Goal: Feedback & Contribution: Contribute content

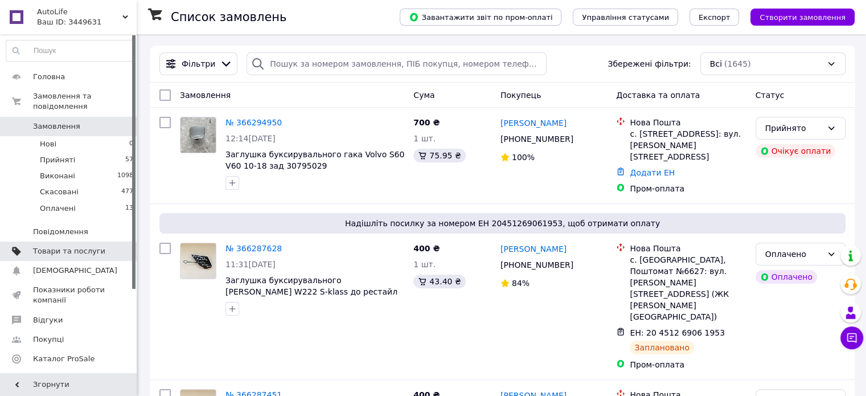
click at [80, 246] on span "Товари та послуги" at bounding box center [69, 251] width 72 height 10
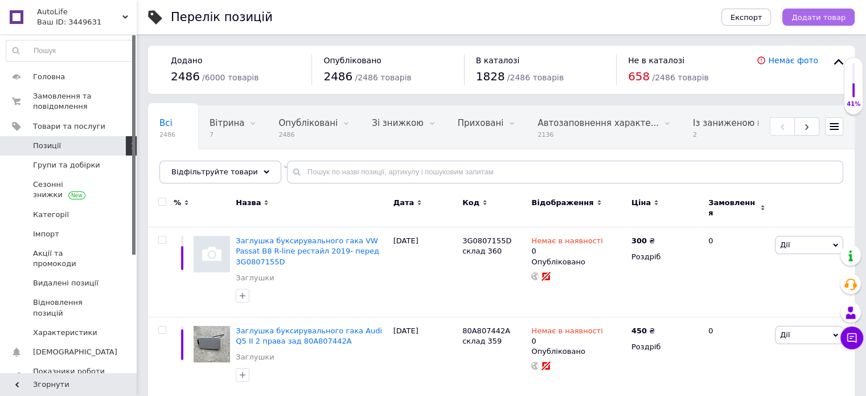
click at [815, 15] on span "Додати товар" at bounding box center [818, 17] width 54 height 9
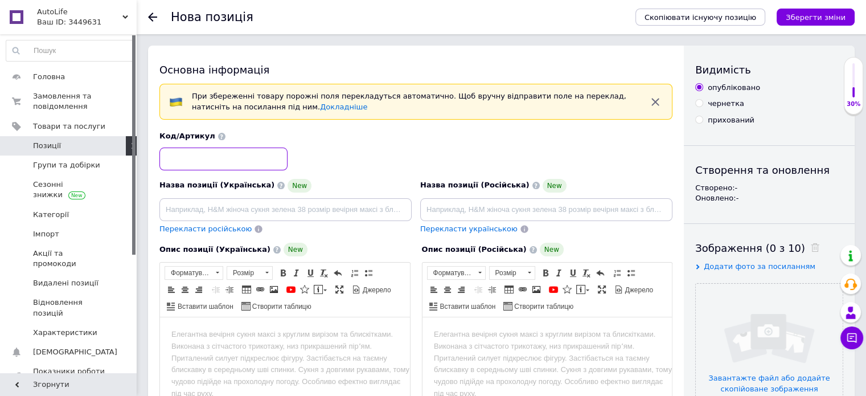
click at [190, 161] on input at bounding box center [223, 158] width 128 height 23
paste input "51117371725"
type input "51117371725 склад 361"
click at [225, 212] on input at bounding box center [285, 209] width 252 height 23
paste input "Заглушка буксирувального гака BMW1 F20 F21 [DATE]-[DATE] перед 51117371725"
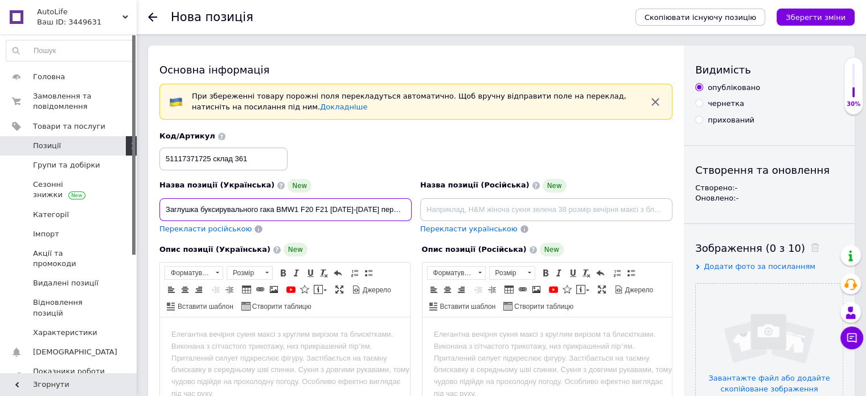
scroll to position [0, 30]
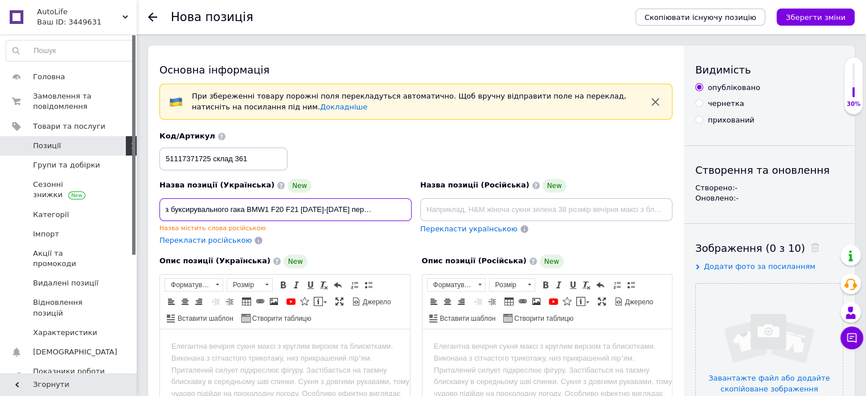
type input "Заглушка буксирувального гака BMW1 F20 F21 [DATE]-[DATE] перед 51117371725"
drag, startPoint x: 868, startPoint y: 127, endPoint x: 585, endPoint y: 133, distance: 282.4
click at [585, 133] on div "Код/Артикул 51117371725 склад 361" at bounding box center [415, 150] width 521 height 47
drag, startPoint x: 868, startPoint y: 122, endPoint x: 504, endPoint y: 114, distance: 363.3
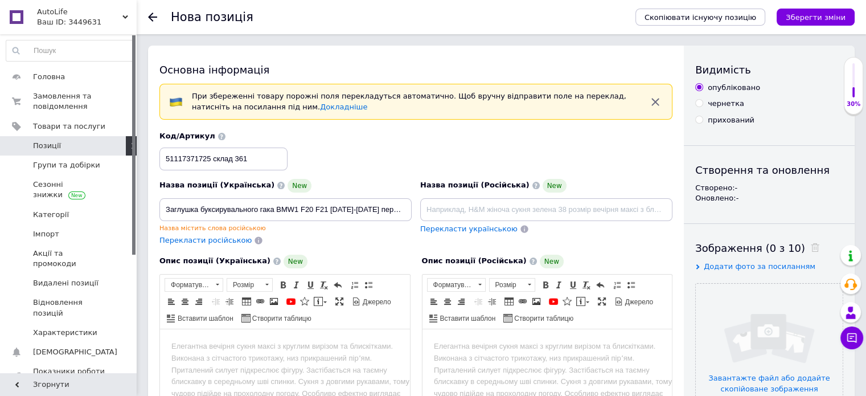
click at [504, 114] on div "При збереженні товару порожні поля перекладуться автоматично. Щоб вручну відпра…" at bounding box center [415, 102] width 513 height 36
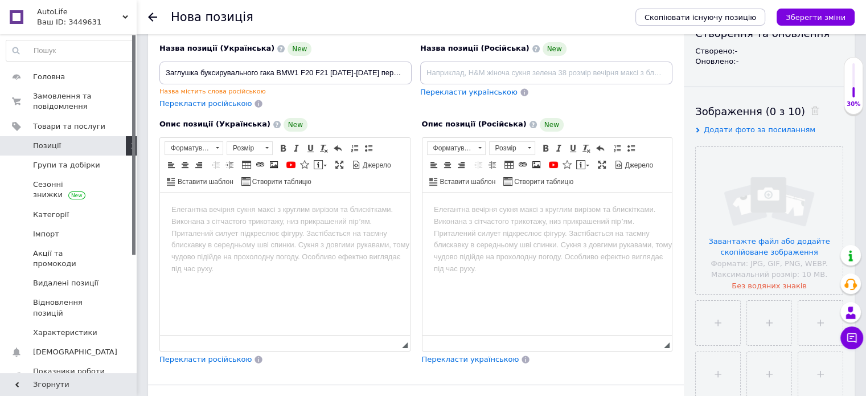
scroll to position [139, 0]
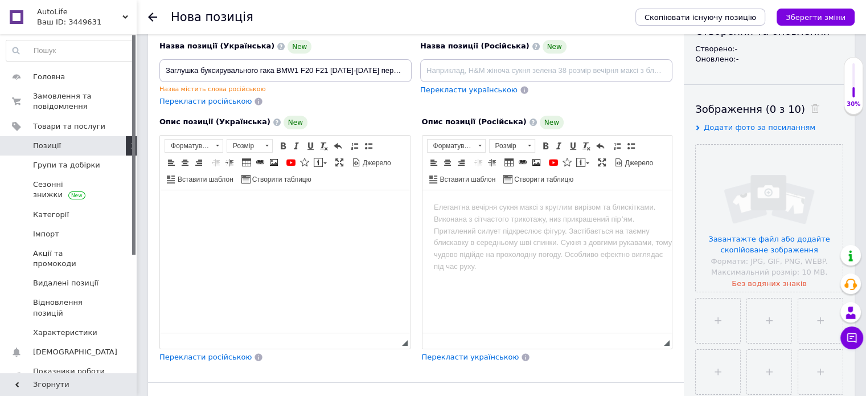
click at [188, 220] on html at bounding box center [285, 207] width 250 height 35
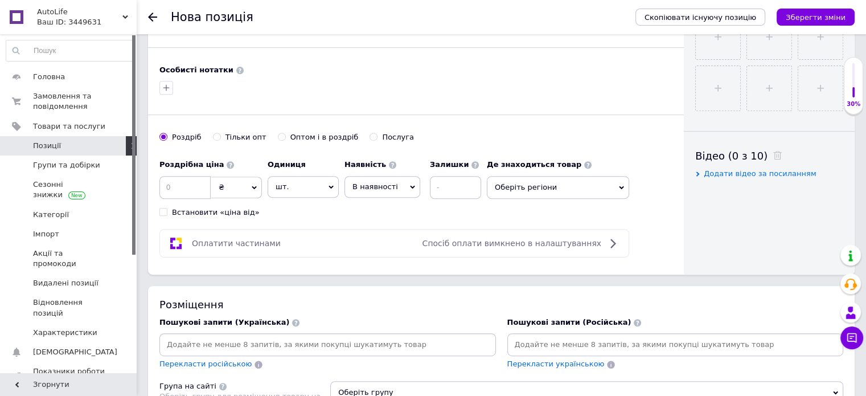
scroll to position [475, 0]
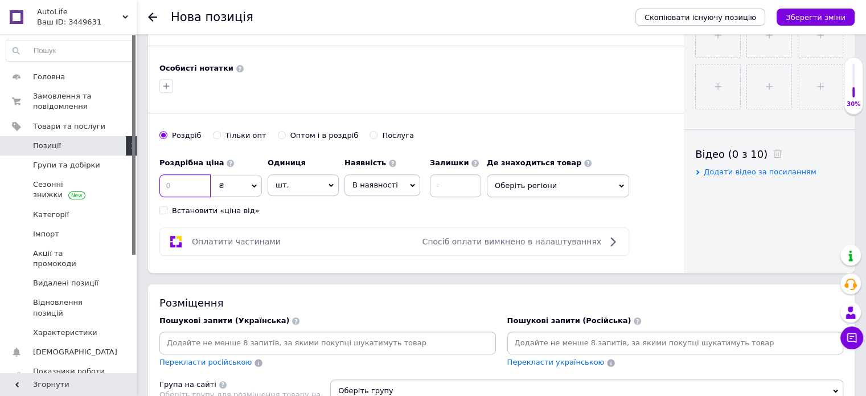
click at [191, 183] on input at bounding box center [184, 185] width 51 height 23
type input "400"
click at [467, 187] on input at bounding box center [455, 185] width 51 height 23
type input "0"
click at [364, 182] on span "В наявності" at bounding box center [375, 184] width 46 height 9
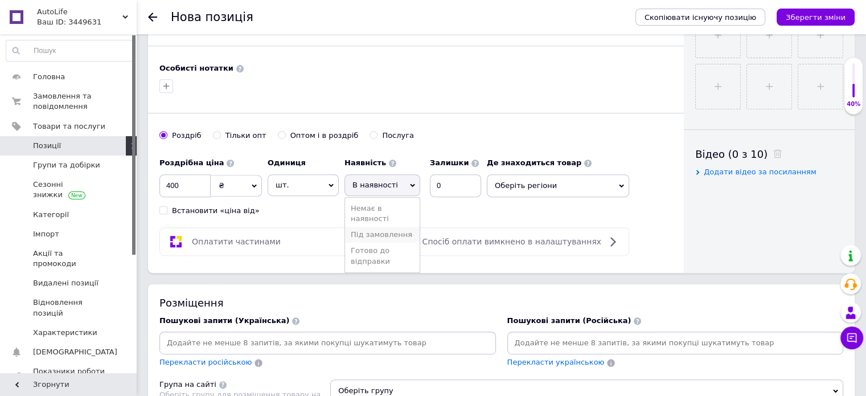
click at [375, 227] on li "Під замовлення" at bounding box center [382, 235] width 75 height 16
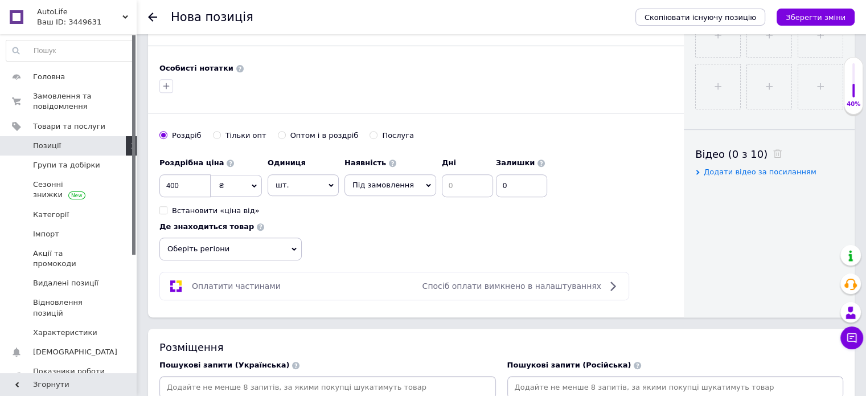
click at [387, 180] on span "Під замовлення" at bounding box center [382, 184] width 61 height 9
click at [383, 205] on li "В наявності" at bounding box center [390, 208] width 91 height 16
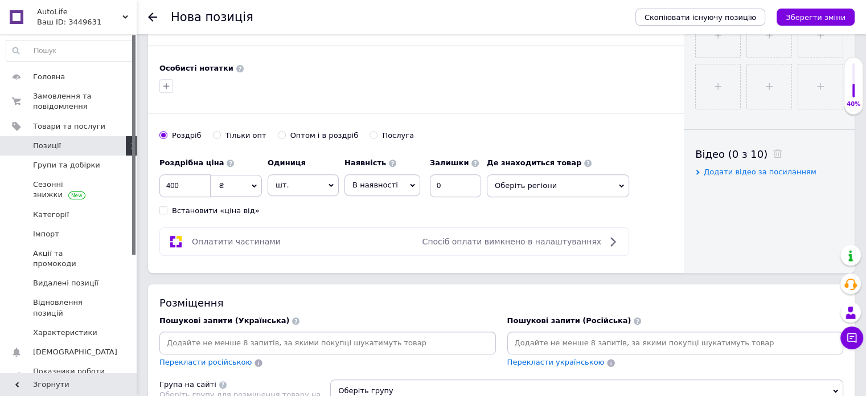
click at [385, 180] on span "В наявності" at bounding box center [375, 184] width 46 height 9
click at [384, 205] on li "Немає в наявності" at bounding box center [382, 213] width 75 height 26
click at [568, 184] on span "Оберіть регіони" at bounding box center [579, 185] width 142 height 23
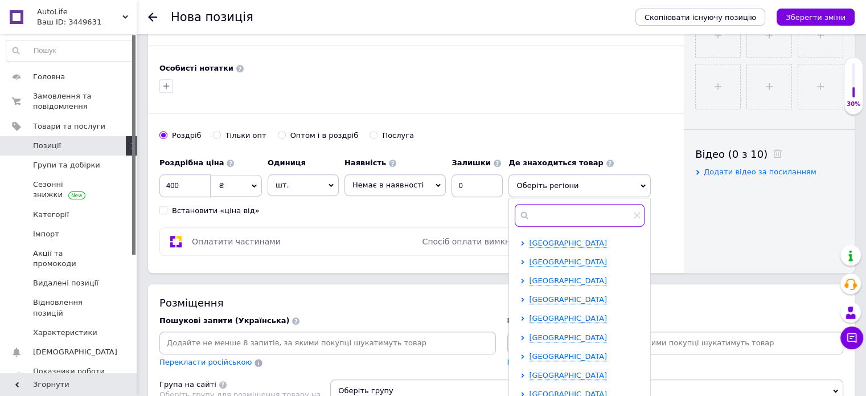
click at [564, 212] on input "text" at bounding box center [580, 215] width 130 height 23
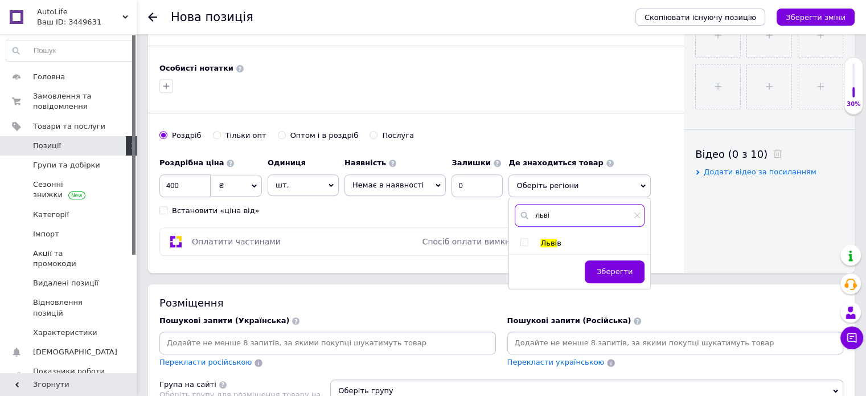
type input "льві"
click at [515, 234] on div "льві Льві в Зберегти" at bounding box center [579, 243] width 141 height 91
click at [510, 238] on div "Льві в" at bounding box center [579, 243] width 141 height 10
click at [520, 239] on input "checkbox" at bounding box center [523, 242] width 7 height 7
checkbox input "true"
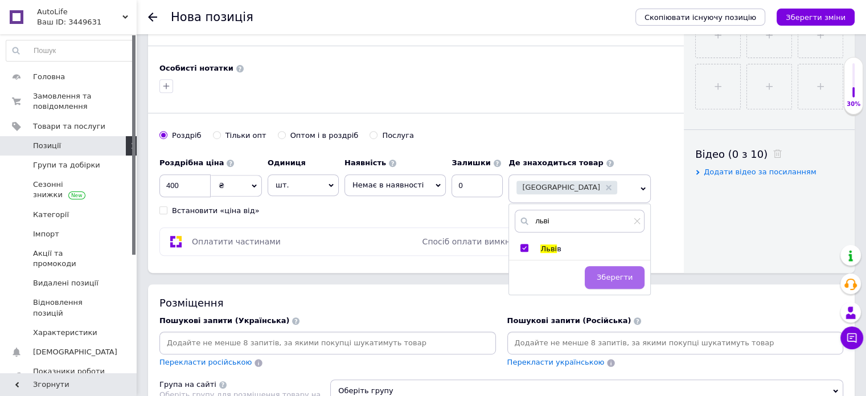
click at [608, 273] on span "Зберегти" at bounding box center [615, 277] width 36 height 9
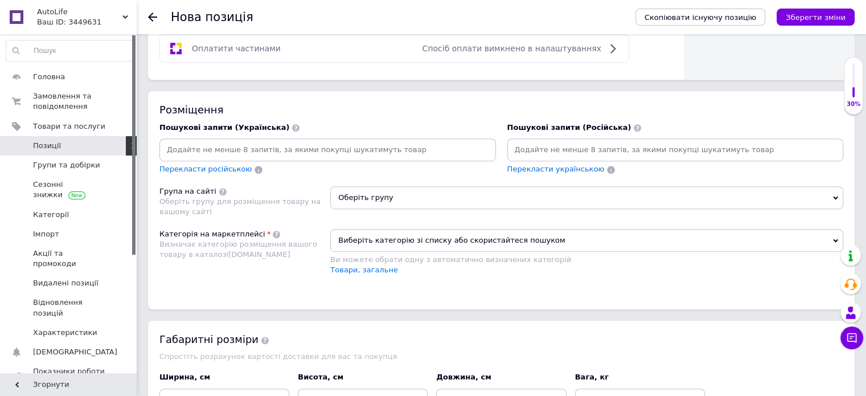
scroll to position [632, 0]
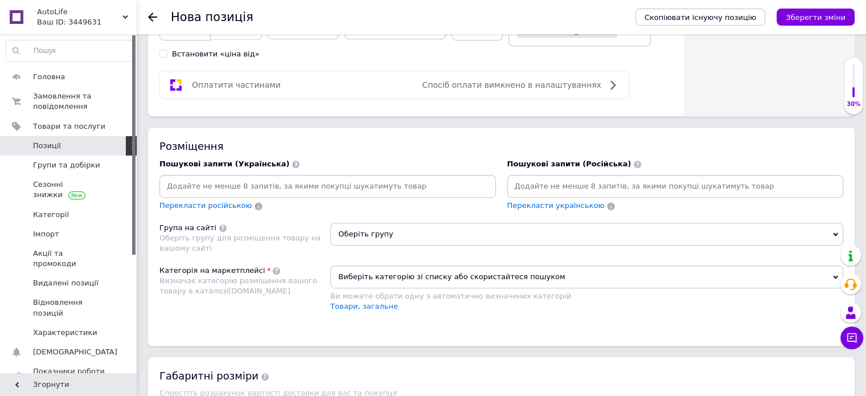
click at [837, 232] on icon at bounding box center [835, 234] width 5 height 5
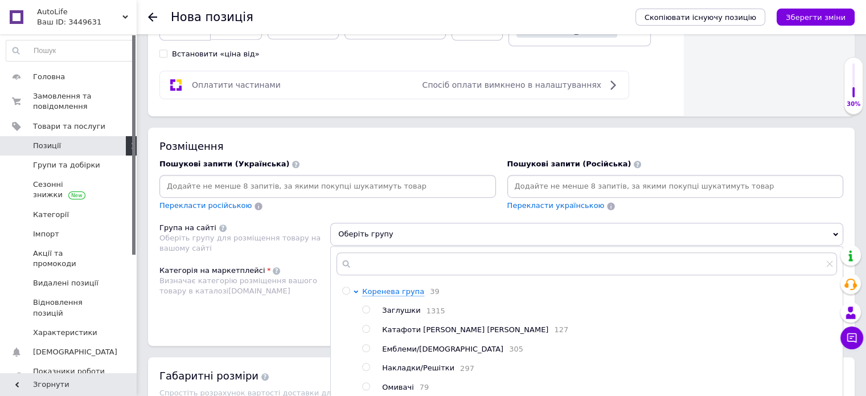
click at [477, 305] on div "Заглушки 1315" at bounding box center [609, 310] width 454 height 11
click at [469, 307] on div "Заглушки 1315" at bounding box center [609, 310] width 454 height 11
click at [367, 308] on input "radio" at bounding box center [365, 309] width 7 height 7
radio input "true"
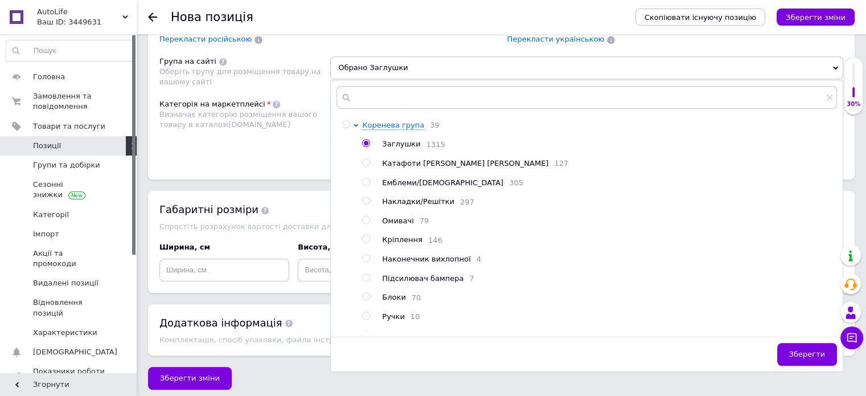
scroll to position [802, 0]
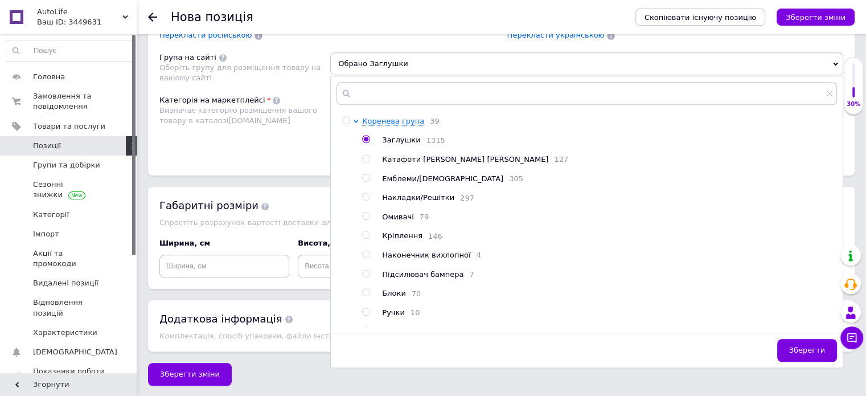
click at [796, 333] on div "Зберегти" at bounding box center [587, 349] width 512 height 35
click at [799, 347] on span "Зберегти" at bounding box center [807, 350] width 36 height 9
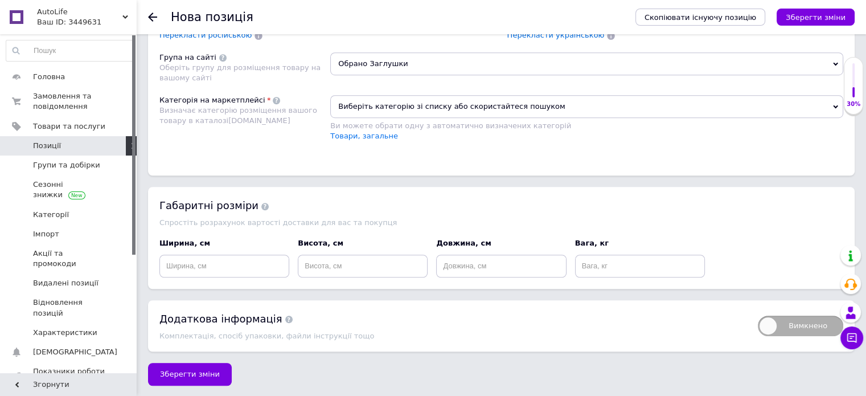
click at [835, 98] on span "Виберіть категорію зі списку або скористайтеся пошуком" at bounding box center [586, 106] width 513 height 23
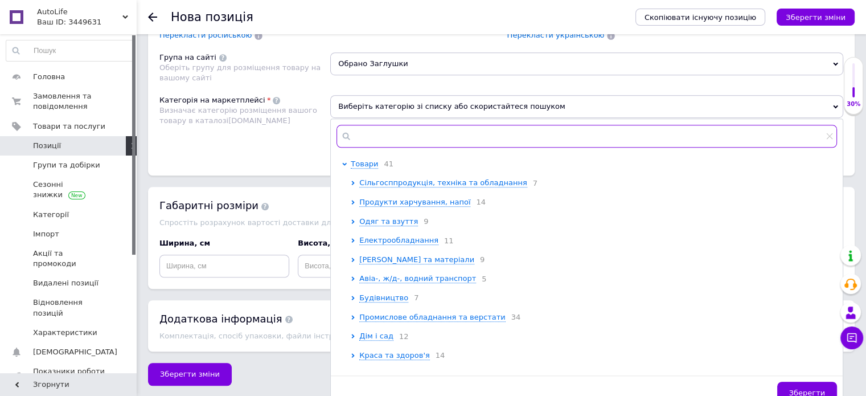
click at [396, 129] on input "text" at bounding box center [586, 136] width 500 height 23
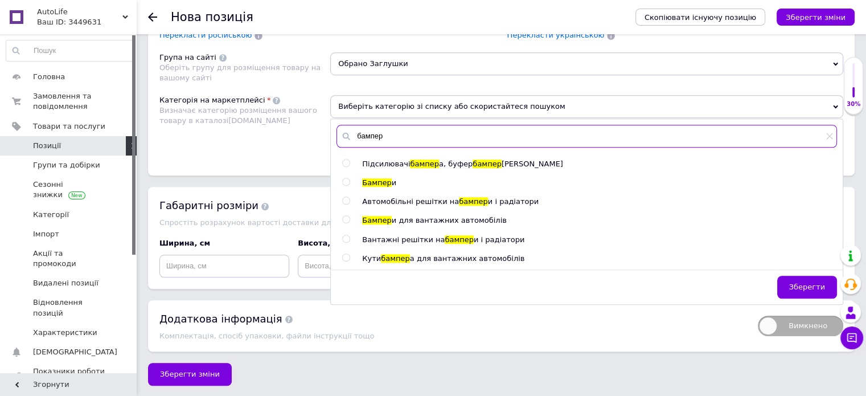
type input "бампер"
click at [369, 179] on span "Бампер" at bounding box center [376, 182] width 29 height 9
radio input "true"
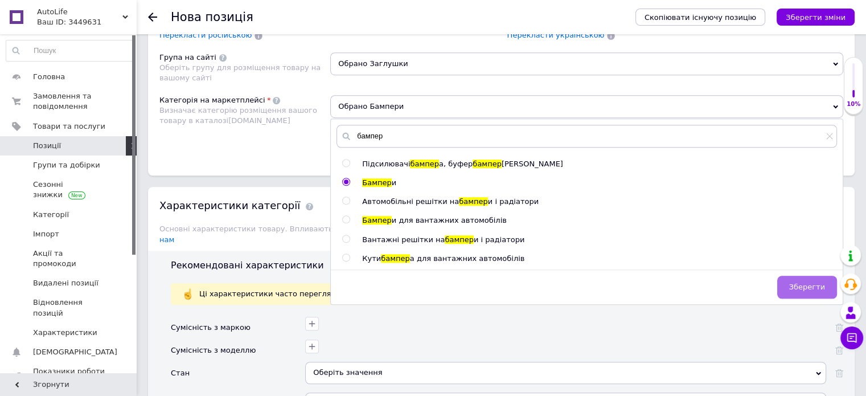
click at [804, 276] on button "Зберегти" at bounding box center [807, 287] width 60 height 23
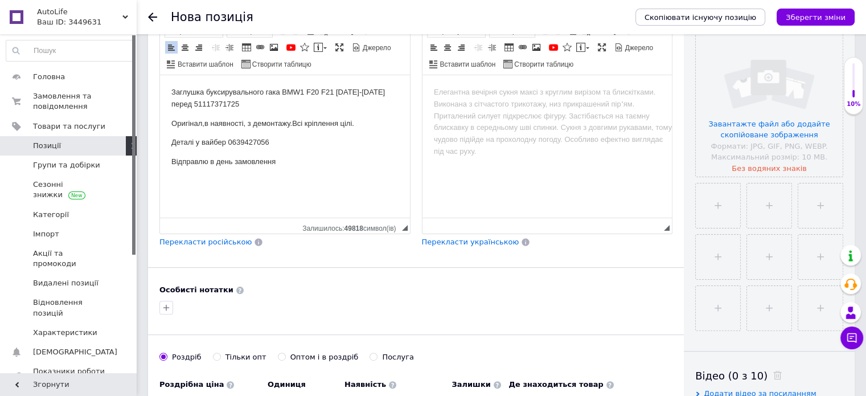
scroll to position [252, 0]
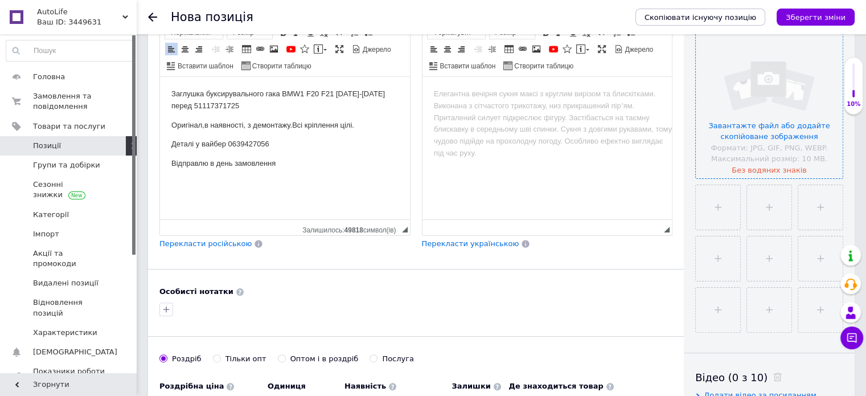
click at [749, 163] on input "file" at bounding box center [769, 104] width 147 height 147
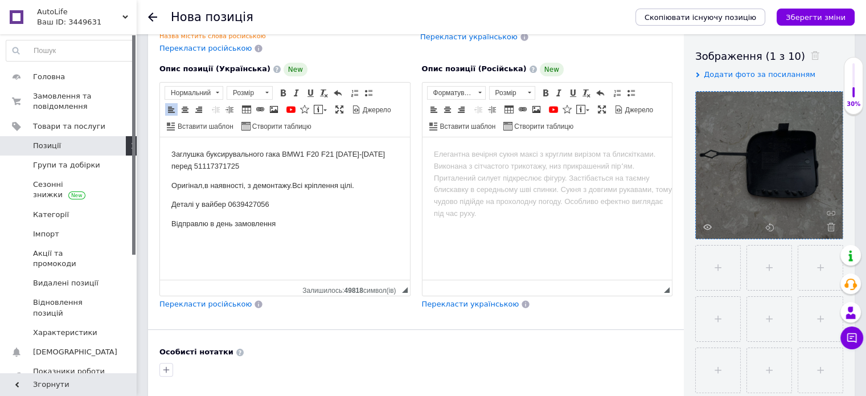
scroll to position [196, 0]
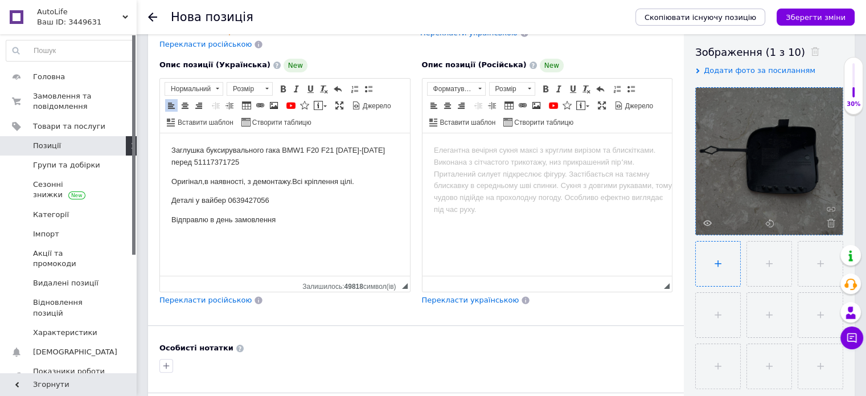
click at [716, 263] on input "file" at bounding box center [718, 263] width 44 height 44
type input "C:\fakepath\0-02-05-1a05a27a358bc9e5f156e9adde4a9442cc958a1e6e94612d9b312074028…"
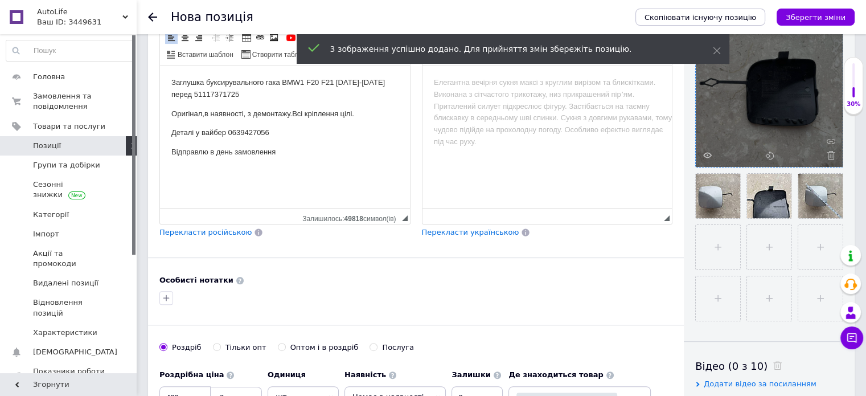
scroll to position [269, 0]
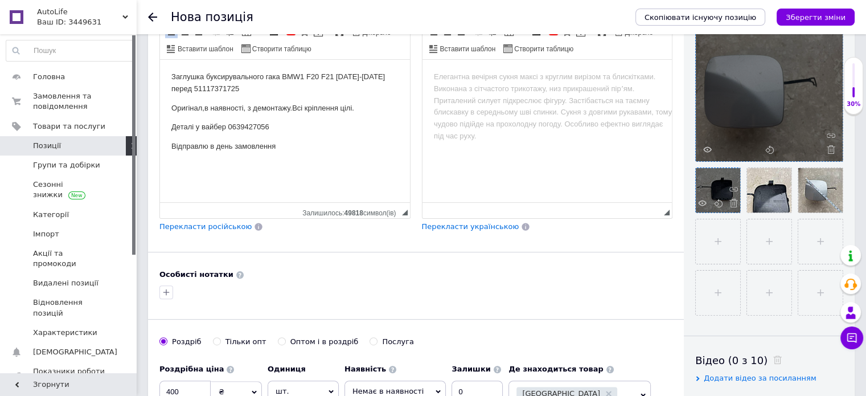
drag, startPoint x: 827, startPoint y: 185, endPoint x: 707, endPoint y: 179, distance: 119.7
drag, startPoint x: 707, startPoint y: 179, endPoint x: 763, endPoint y: 239, distance: 82.2
click at [763, 239] on input "file" at bounding box center [769, 241] width 44 height 44
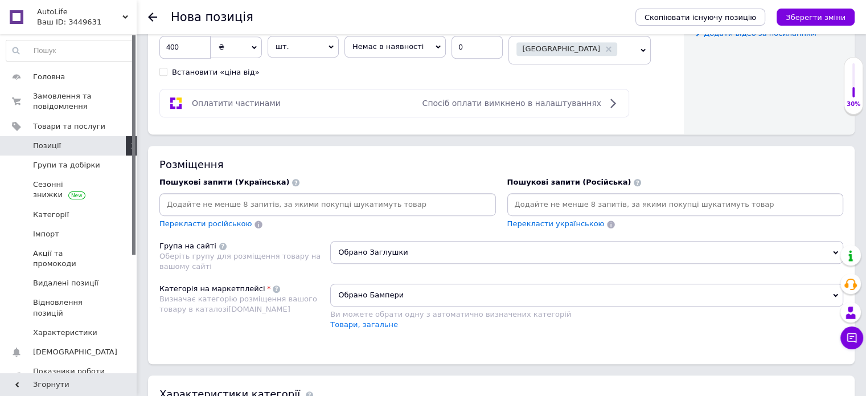
scroll to position [618, 0]
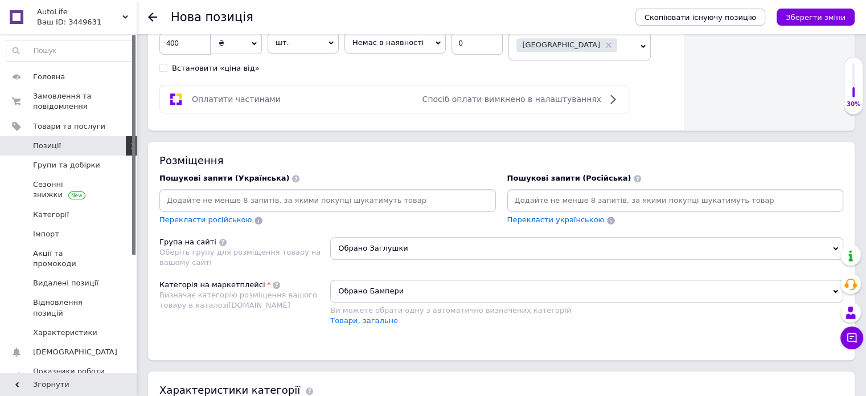
click at [328, 194] on input at bounding box center [328, 200] width 332 height 17
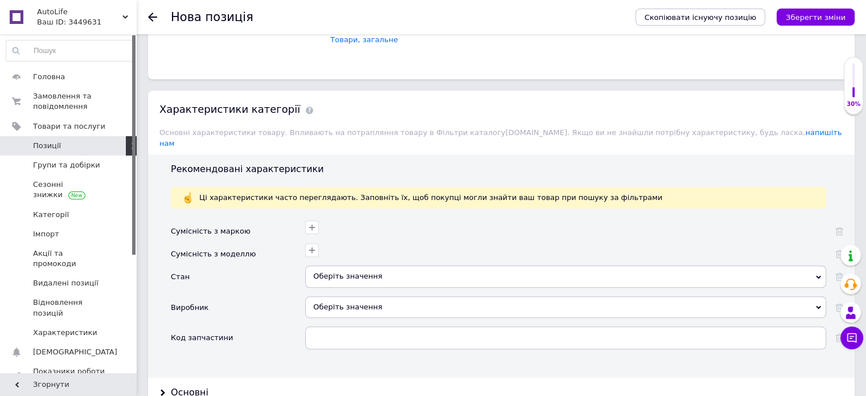
scroll to position [902, 0]
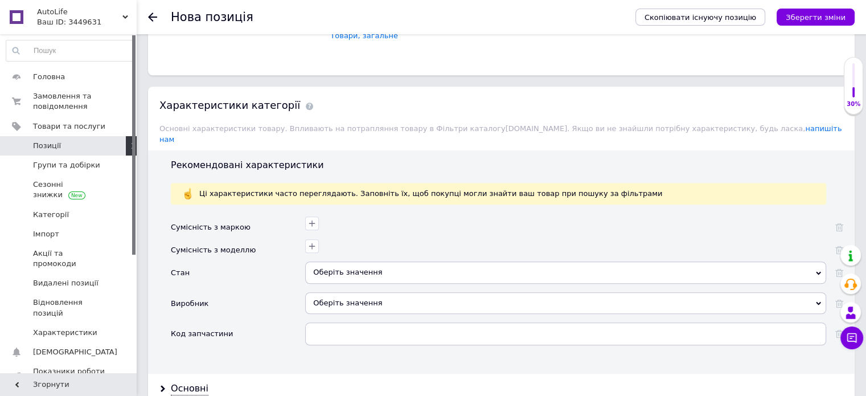
click at [817, 270] on icon at bounding box center [818, 272] width 5 height 5
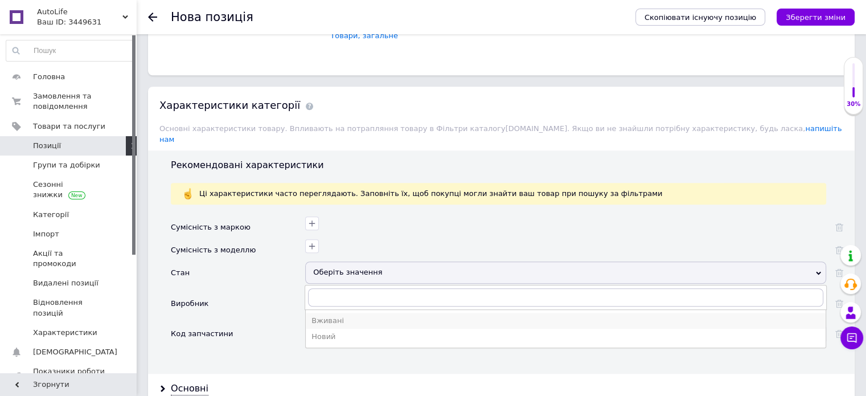
click at [500, 315] on div "Вживані" at bounding box center [565, 320] width 508 height 10
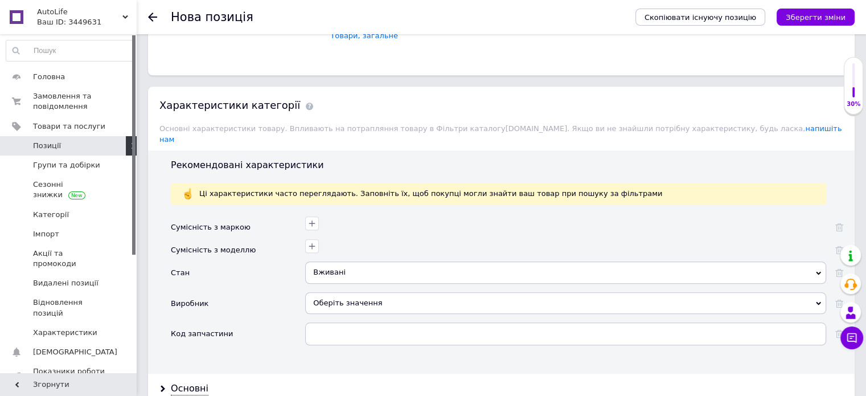
click at [470, 265] on div "Вживані" at bounding box center [565, 272] width 521 height 22
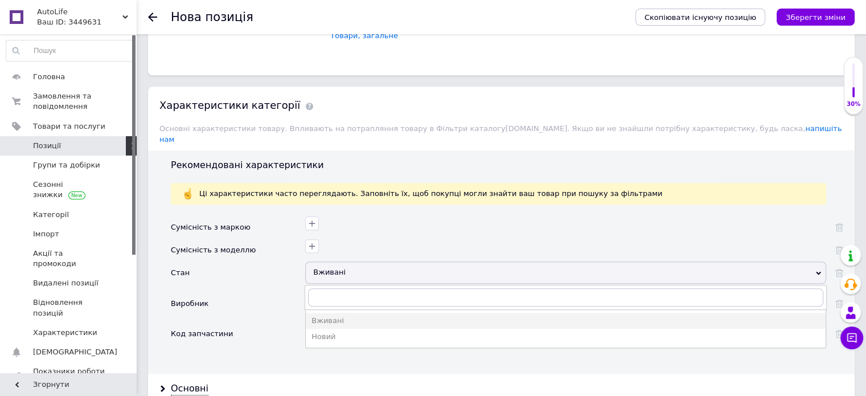
click at [513, 242] on div at bounding box center [565, 250] width 521 height 23
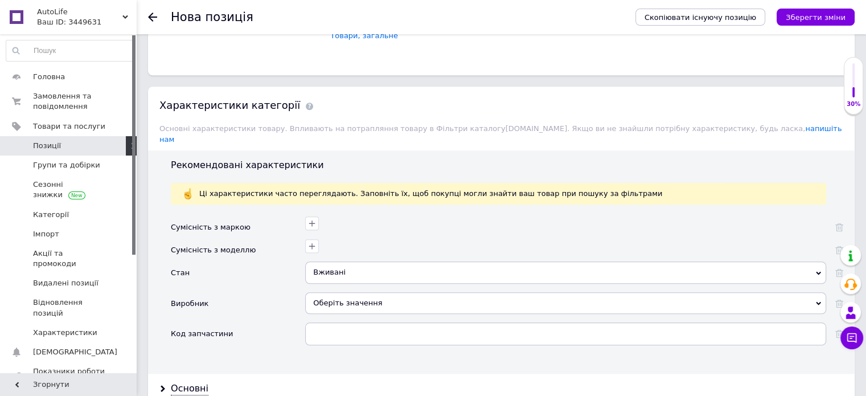
click at [528, 292] on div "Оберіть значення" at bounding box center [565, 303] width 521 height 22
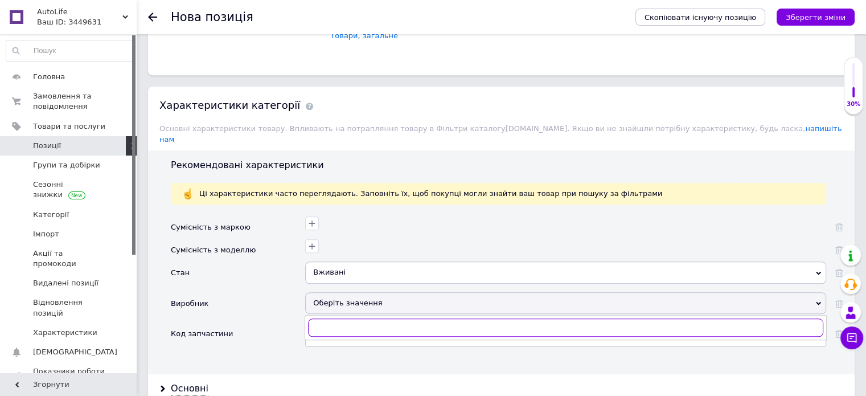
type input "и"
type input "в"
type input "bmw"
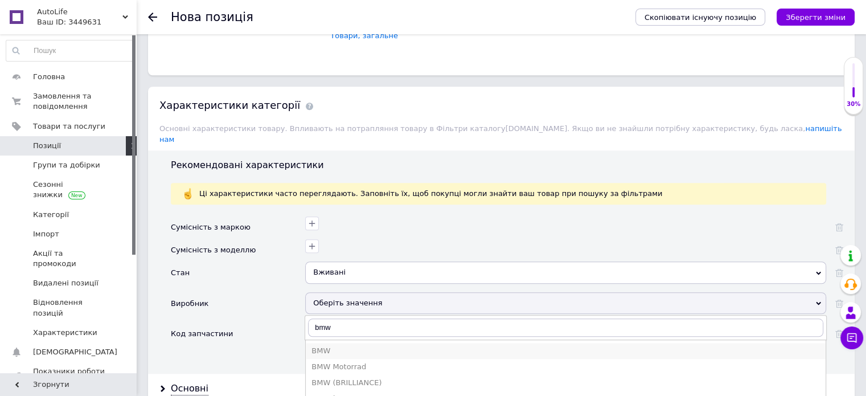
click at [332, 346] on div "BMW" at bounding box center [565, 351] width 508 height 10
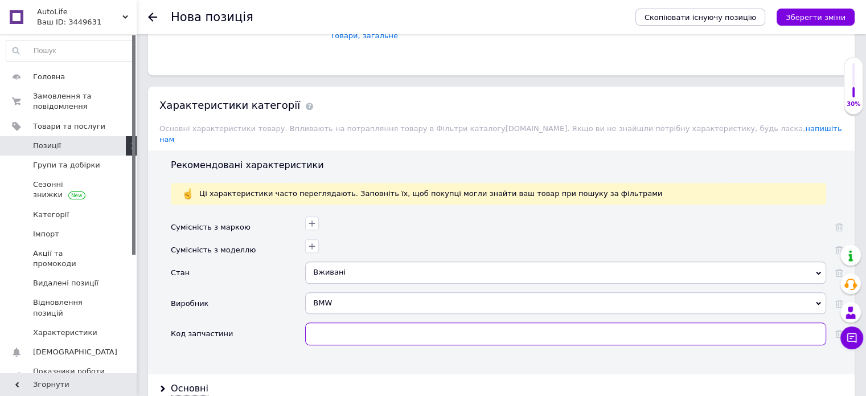
click at [343, 322] on input "text" at bounding box center [565, 333] width 521 height 23
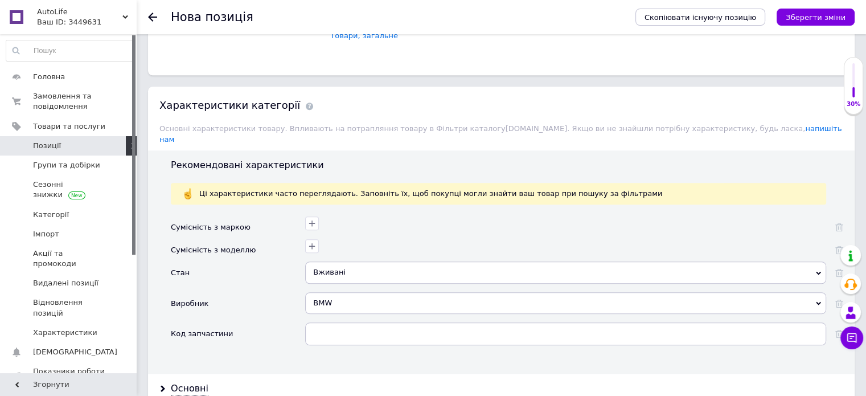
drag, startPoint x: 870, startPoint y: 253, endPoint x: 763, endPoint y: 213, distance: 113.7
click at [763, 213] on div at bounding box center [564, 221] width 524 height 17
drag, startPoint x: 869, startPoint y: 229, endPoint x: 805, endPoint y: 81, distance: 161.9
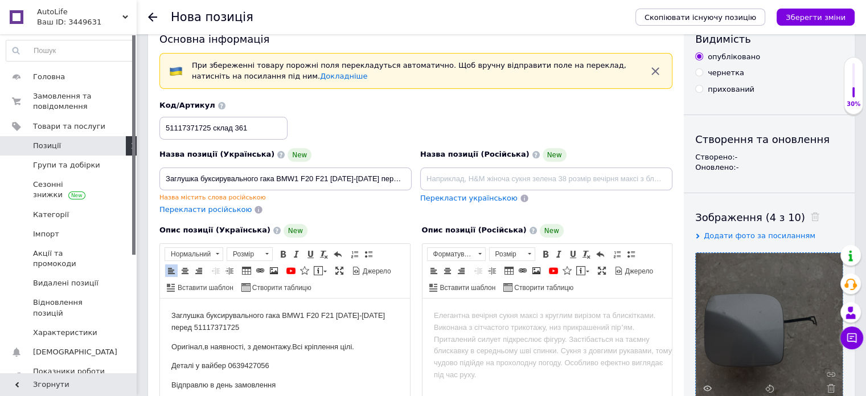
scroll to position [0, 0]
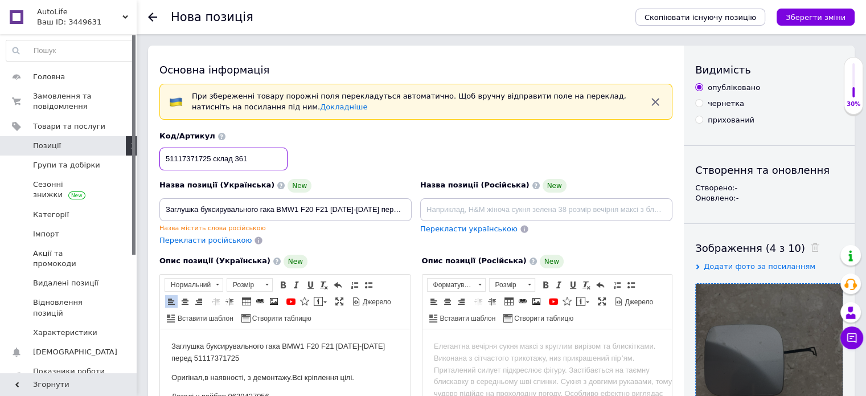
drag, startPoint x: 163, startPoint y: 157, endPoint x: 208, endPoint y: 160, distance: 45.7
click at [208, 160] on input "51117371725 склад 361" at bounding box center [223, 158] width 128 height 23
drag, startPoint x: 868, startPoint y: 90, endPoint x: 568, endPoint y: 134, distance: 303.2
click at [568, 134] on div "Код/Артикул 51117371725 склад 361" at bounding box center [415, 150] width 521 height 47
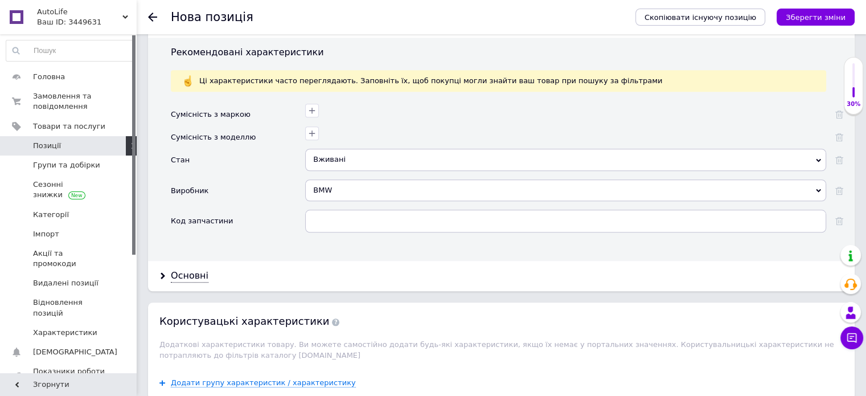
scroll to position [1017, 0]
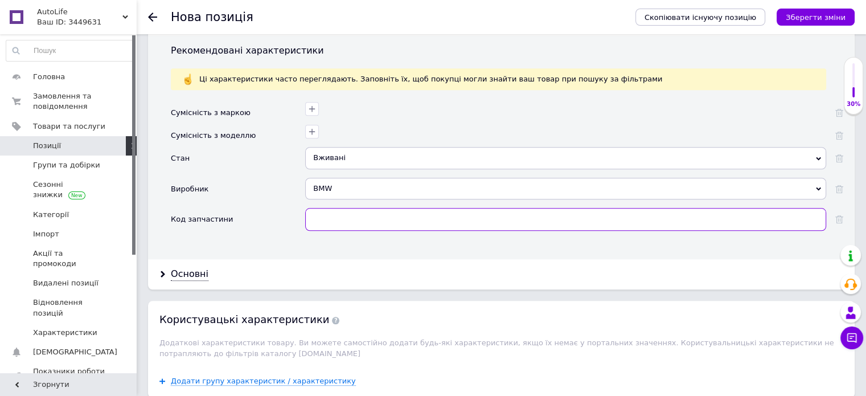
click at [372, 208] on input "text" at bounding box center [565, 219] width 521 height 23
paste input "51117371725"
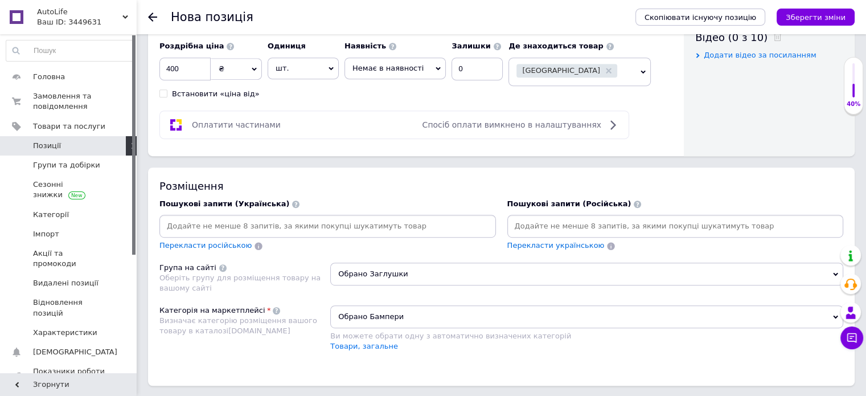
scroll to position [589, 0]
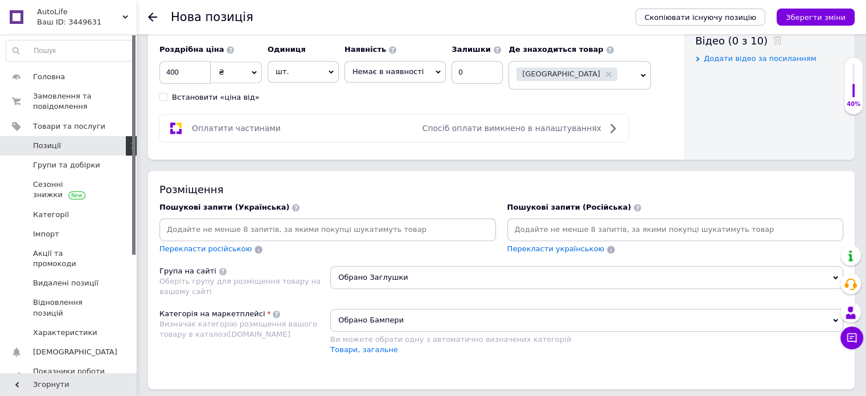
type input "51117371725"
drag, startPoint x: 250, startPoint y: 229, endPoint x: 461, endPoint y: 191, distance: 214.1
click at [461, 191] on div "Розміщення" at bounding box center [501, 189] width 684 height 14
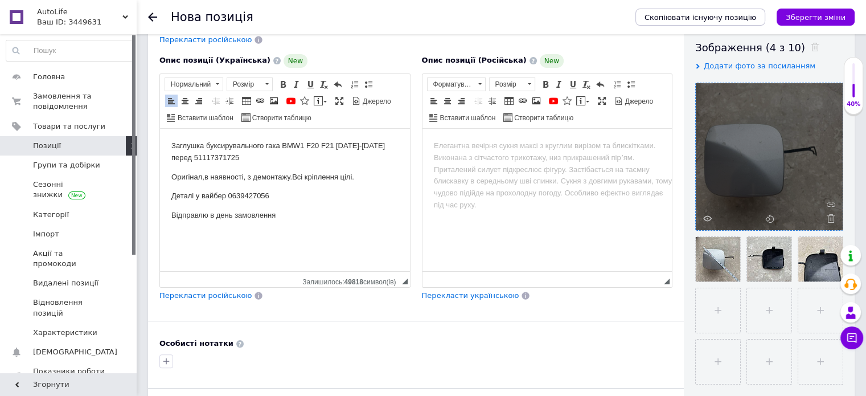
scroll to position [190, 0]
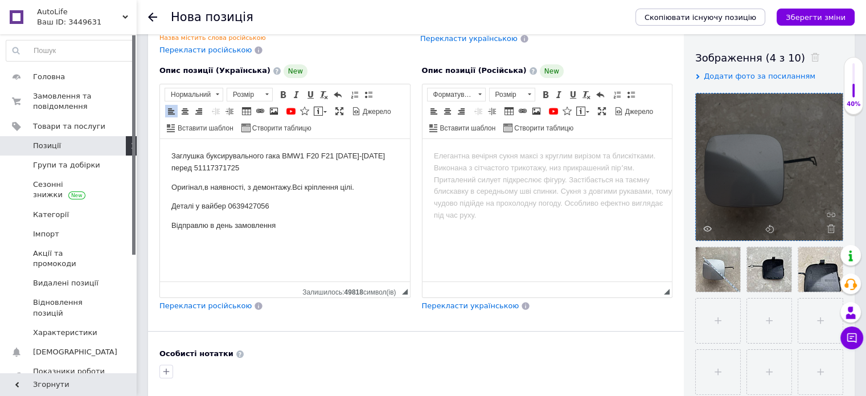
click at [858, 101] on div "40%" at bounding box center [853, 104] width 18 height 8
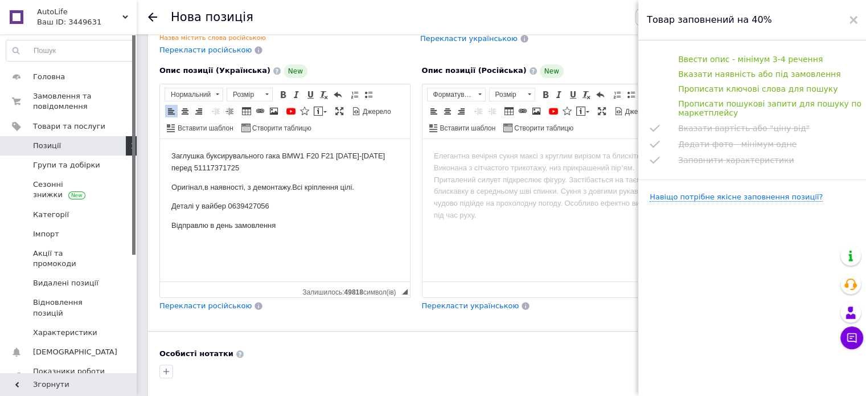
click at [579, 173] on html at bounding box center [547, 155] width 250 height 35
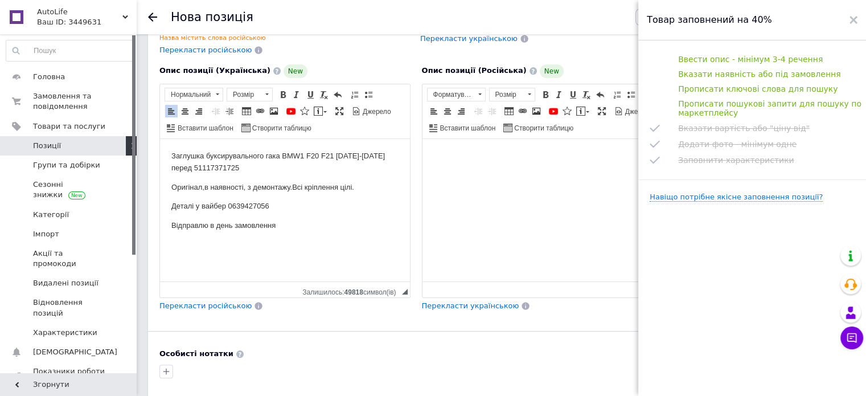
click at [537, 322] on div "Основна інформація При збереженні товару порожні поля перекладуться автоматично…" at bounding box center [416, 206] width 536 height 702
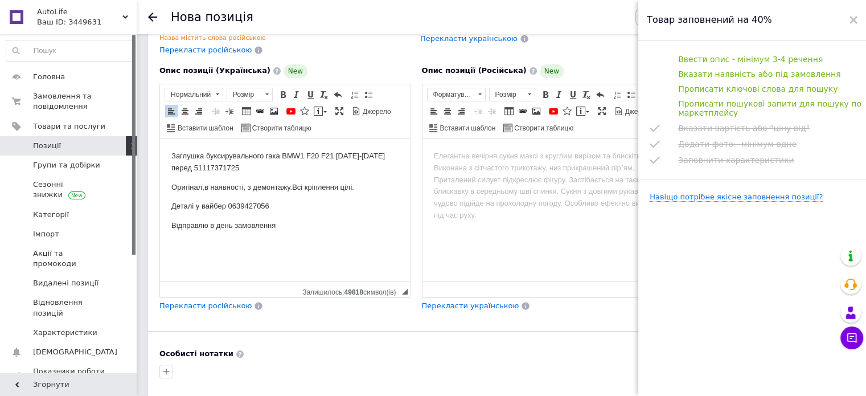
click at [457, 352] on div "Особисті нотатки" at bounding box center [415, 353] width 513 height 10
click at [850, 19] on icon at bounding box center [853, 20] width 8 height 8
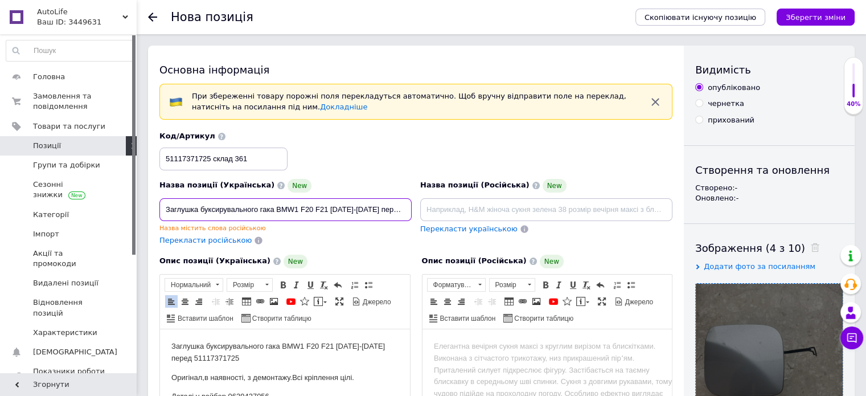
scroll to position [0, 30]
drag, startPoint x: 164, startPoint y: 209, endPoint x: 435, endPoint y: 200, distance: 271.7
click at [435, 200] on div "Назва позиції (Українська) New Заглушка буксирувального гака BMW1 F20 F21 [DATE…" at bounding box center [415, 188] width 521 height 123
drag, startPoint x: 868, startPoint y: 84, endPoint x: 581, endPoint y: 166, distance: 298.5
click at [581, 166] on div "Код/Артикул 51117371725 склад 361" at bounding box center [415, 150] width 521 height 47
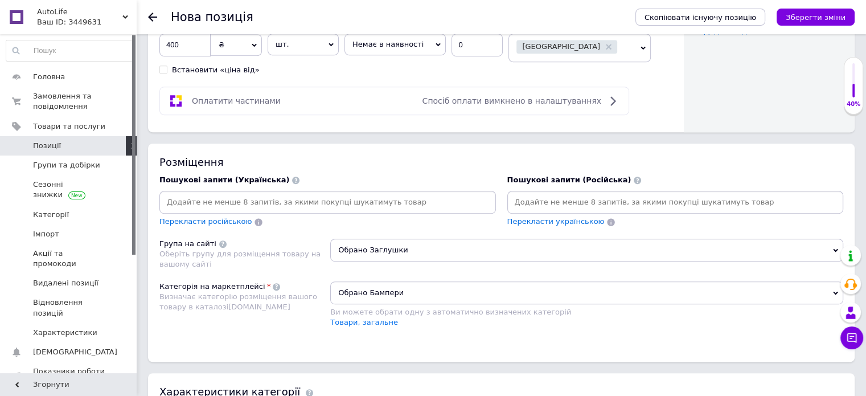
scroll to position [614, 0]
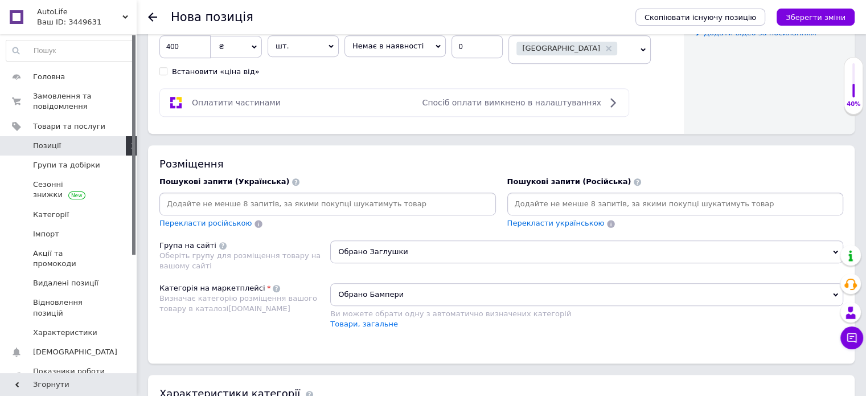
click at [224, 204] on input at bounding box center [328, 203] width 332 height 17
paste input "Заглушка буксирувального гака BMW1 F20 F21 [DATE]-[DATE] перед 51117371725"
type input "Заглушка буксирувального гака BMW1 F20 F21 [DATE]-[DATE] перед 51117371725"
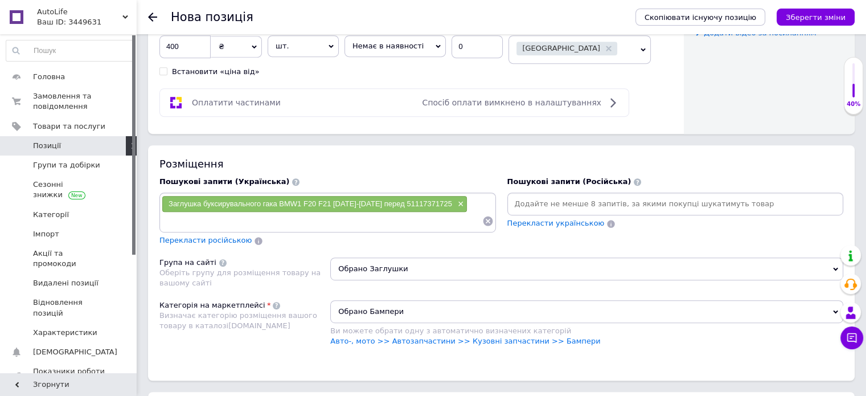
paste input "Заглушка буксирувального гака BMW1 F20 F21 [DATE]-[DATE] перед 51117371725"
click at [386, 217] on input "Заглушка буксирувального гака BMW1 F20 F21 [DATE]-[DATE] перед 51117371725" at bounding box center [322, 220] width 320 height 17
type input "51117371725"
paste input "Заглушка буксирувального гака BMW1 F20 F21 [DATE]-[DATE] перед 51117371725"
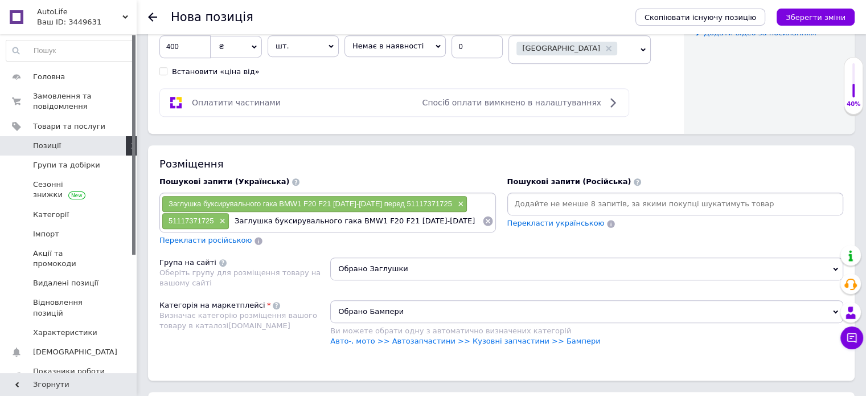
type input "Заглушка буксирувального гака BMW1 F20 F21 [DATE]-[DATE]"
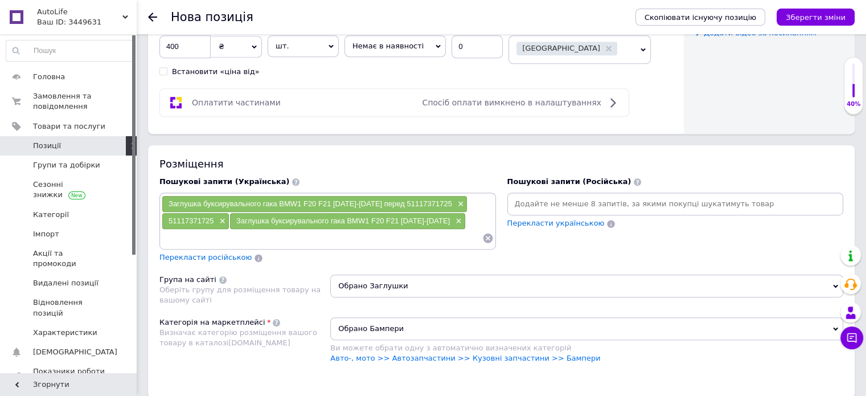
paste input "Заглушка буксирувального гака BMW1 F20 F21 [DATE]-[DATE] перед 51117371725"
type input "Заглушка буксирувального гака BMW1"
paste input "Заглушка буксирувального гака BMW1 F20 F21 [DATE]-[DATE] перед 51117371725"
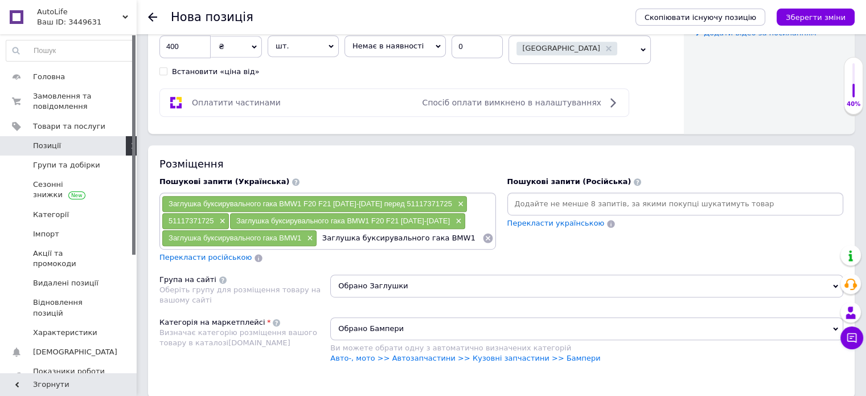
scroll to position [0, 109]
click at [320, 235] on input "Заглушка буксирувального гака BMW1 F20 F21 [DATE]-[DATE] перед 51117371725" at bounding box center [399, 237] width 165 height 17
click at [320, 231] on input "Заглушка буксирувального гака BMW1 F20 F21 [DATE]-[DATE] перед 51117371725" at bounding box center [399, 237] width 165 height 17
click at [473, 235] on input "Заглушка буксирувального гака BMW1 F20 F21 [DATE]-[DATE] перед 51117371725" at bounding box center [399, 237] width 165 height 17
click at [465, 233] on input "Заглушка буксирувального гака BMW1 F20 F21 [DATE]-[DATE] перед 51117371725" at bounding box center [399, 237] width 165 height 17
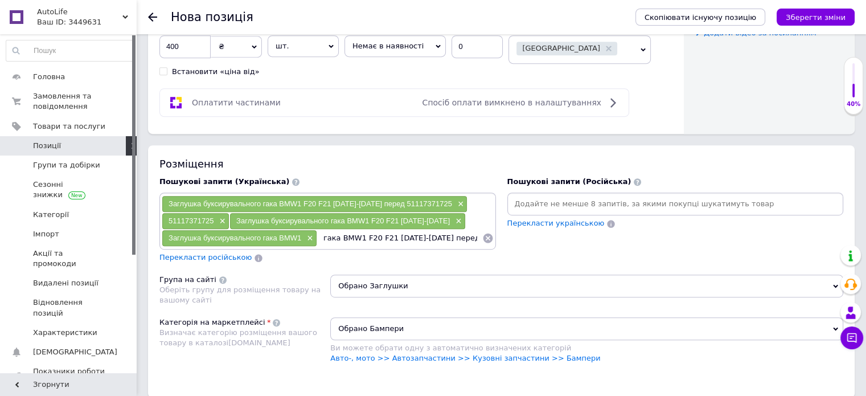
click at [417, 239] on input "Заглушка буксирувального гака BMW1 F20 F21 [DATE]-[DATE] перед 51117371725" at bounding box center [399, 237] width 165 height 17
click at [330, 235] on input "Заглушка буксирувального гака BMW1 F20 F21 [DATE]-[DATE] перед 51117371725" at bounding box center [399, 237] width 165 height 17
click at [323, 234] on input "Заглушка буксирувального гака BMW1 F20 F21 [DATE]-[DATE] перед 51117371725" at bounding box center [399, 237] width 165 height 17
type input "BMW1 F20 F21 [DATE]-[DATE] перед 51117371725"
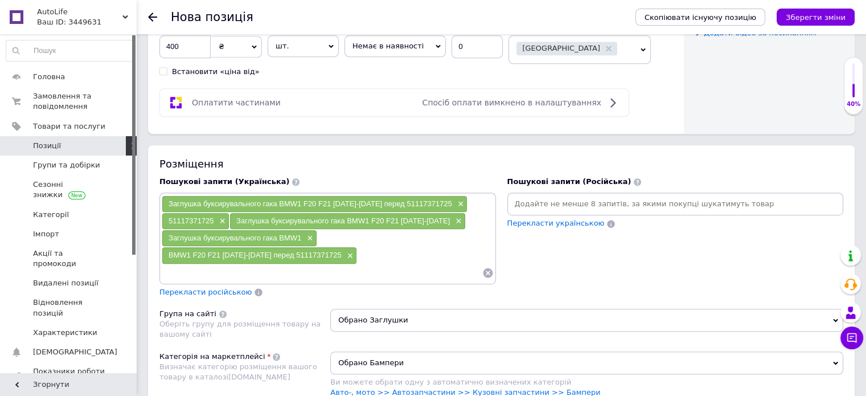
paste input "Заглушка буксирувального гака BMW1 F20 F21 [DATE]-[DATE] перед 51117371725"
click at [273, 268] on input "Заглушка буксирувального гака BMW1 F20 F21 [DATE]-[DATE] перед 51117371725" at bounding box center [322, 272] width 320 height 17
type input "Заглушка буксирувального BMW1 F20 F21 [DATE]-[DATE] перед 51117371725"
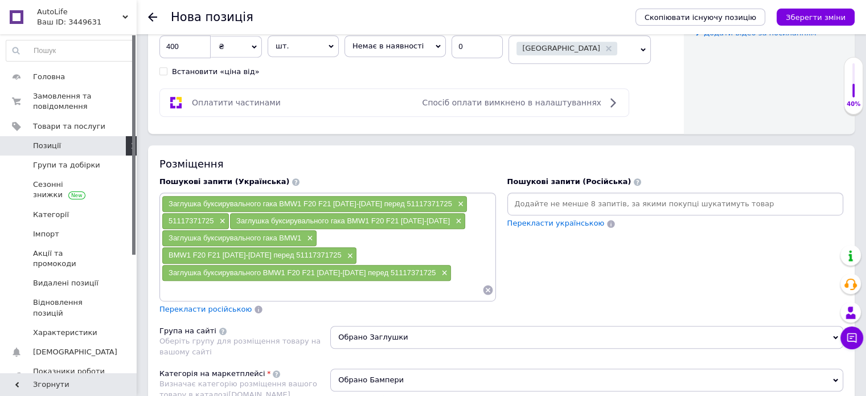
paste input "Заглушка буксирувального гака BMW1 F20 F21 [DATE]-[DATE] перед 51117371725"
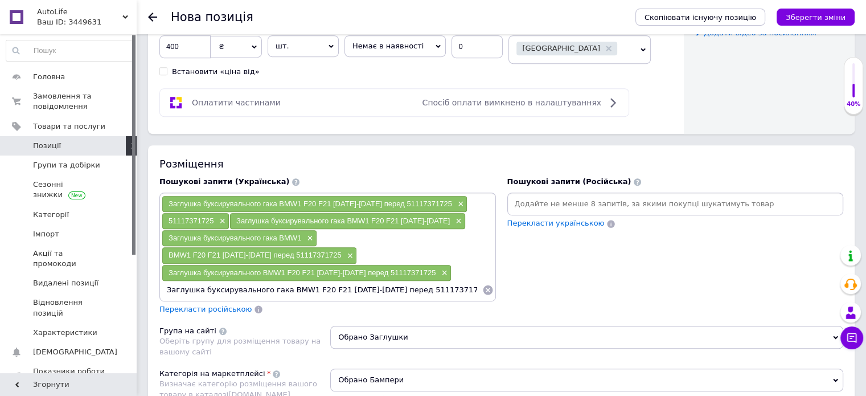
click at [273, 283] on input "Заглушка буксирувального гака BMW1 F20 F21 [DATE]-[DATE] перед 51117371725" at bounding box center [322, 289] width 320 height 17
type input "Заглушка BMW1 F20 F21 [DATE]-[DATE] перед 51117371725"
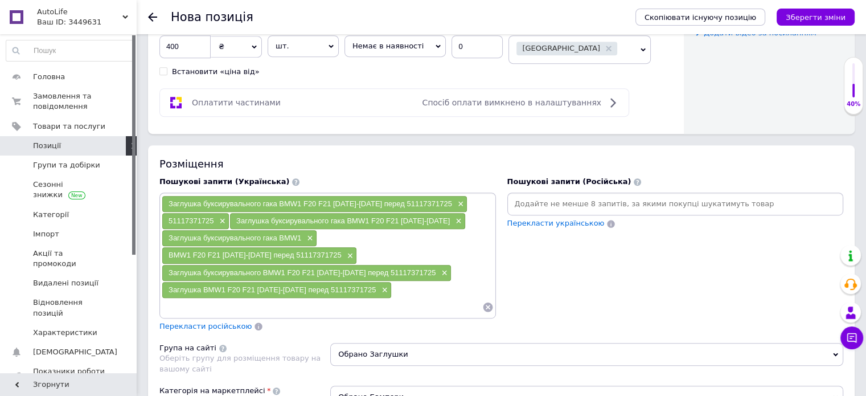
paste input "Заглушка буксирувального гака BMW1 F20 F21 [DATE]-[DATE] перед 51117371725"
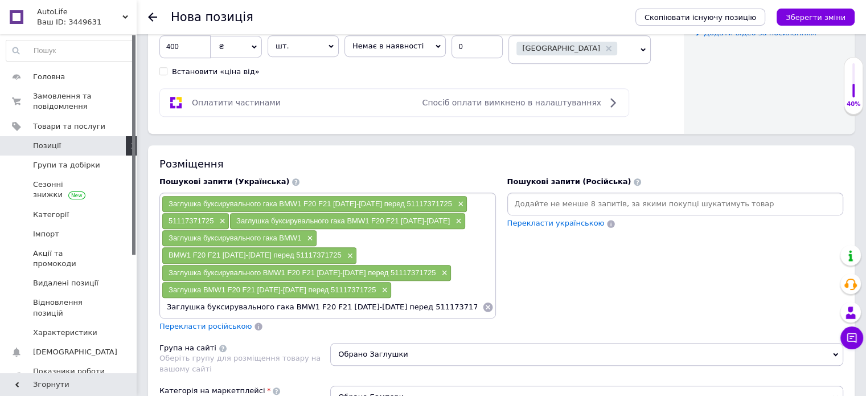
click at [272, 302] on input "Заглушка буксирувального гака BMW1 F20 F21 [DATE]-[DATE] перед 51117371725" at bounding box center [322, 306] width 320 height 17
click at [331, 306] on input "а BMW1 F20 F21 [DATE]-[DATE] перед 51117371725" at bounding box center [322, 306] width 320 height 17
type input "[PERSON_NAME]"
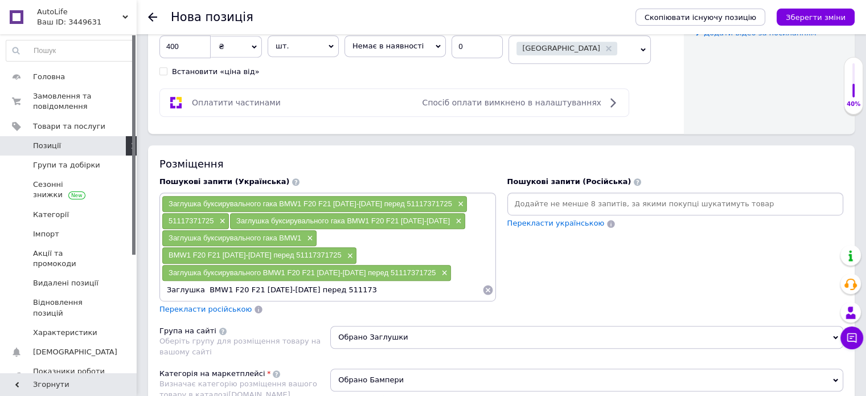
paste input "Заглушка буксирувального гака BMW1 F20 F21 [DATE]-[DATE] перед 51117371725"
click at [186, 287] on input "Заглушка BMW1 F20 F21 [DATE]-[DATE] перед 511173Заглушка буксирувального гака B…" at bounding box center [322, 289] width 320 height 17
click at [215, 284] on input "Заглушка BMW1 F20 F21 [DATE]-[DATE] перед 511173Заглушка буксирувального гака B…" at bounding box center [322, 289] width 320 height 17
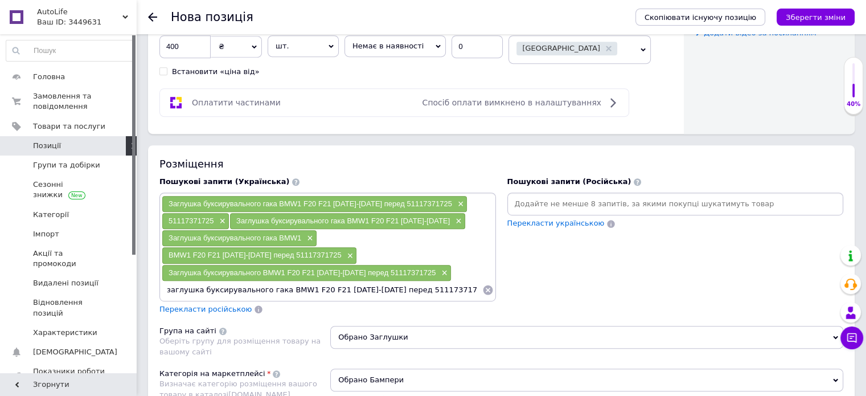
click at [428, 285] on input "заглушка буксирувального гака BMW1 F20 F21 [DATE]-[DATE] перед 51117371725" at bounding box center [322, 289] width 320 height 17
click at [200, 286] on input "заглушка буксирувального гака BMW1 F20 F21 [DATE]-[DATE] перед 51117371725" at bounding box center [322, 289] width 320 height 17
type input "буксирувального гака BMW1 F20 F21 [DATE]-[DATE] перед 51117371725"
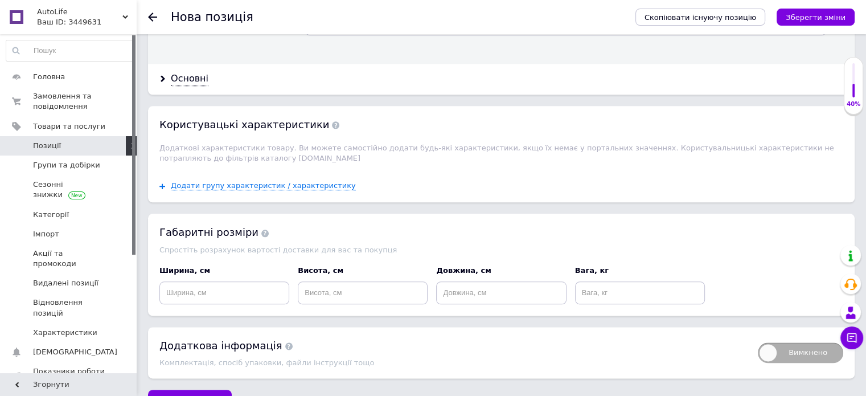
scroll to position [1328, 0]
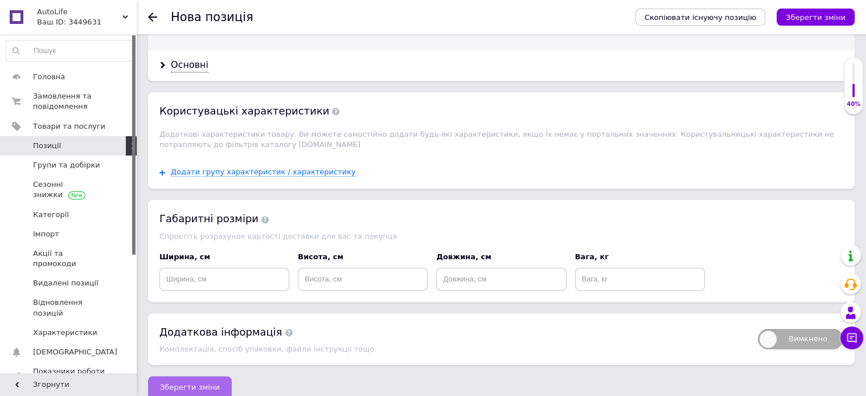
click at [170, 383] on span "Зберегти зміни" at bounding box center [190, 387] width 60 height 9
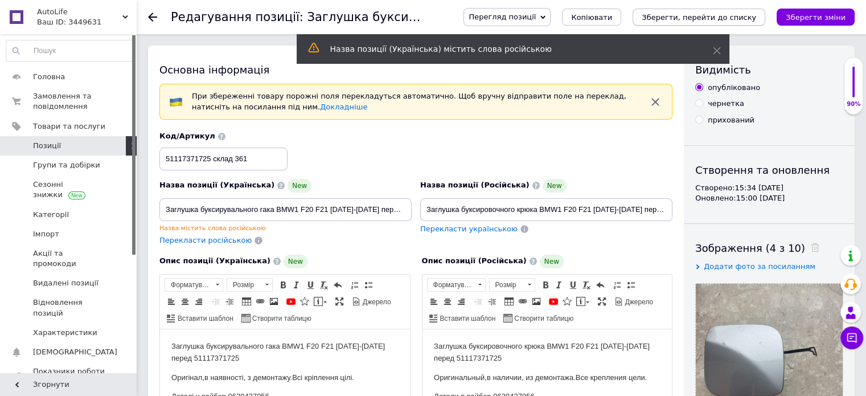
click at [701, 17] on icon "Зберегти, перейти до списку" at bounding box center [699, 17] width 114 height 9
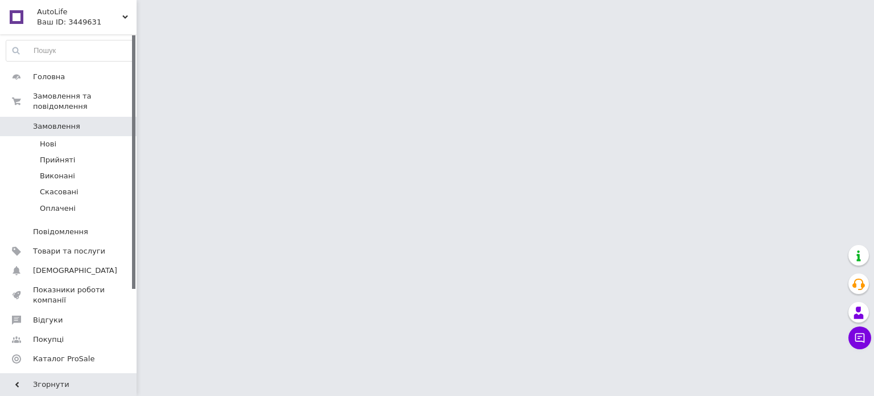
click at [28, 16] on link at bounding box center [16, 17] width 33 height 34
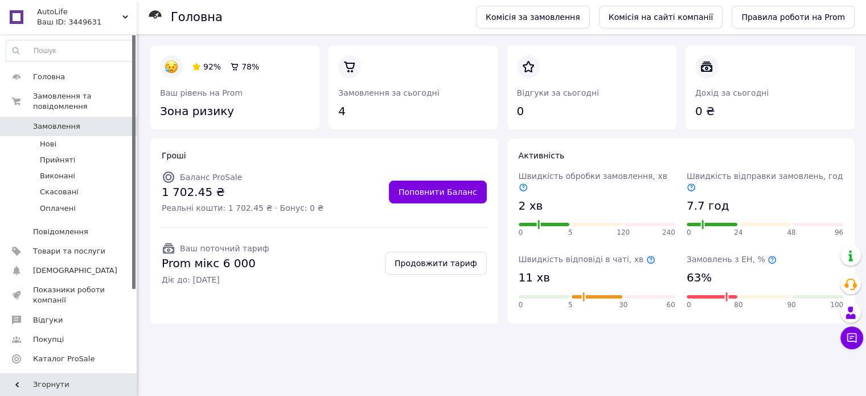
click at [33, 17] on div "AutoLife Ваш ID: 3449631" at bounding box center [85, 17] width 104 height 34
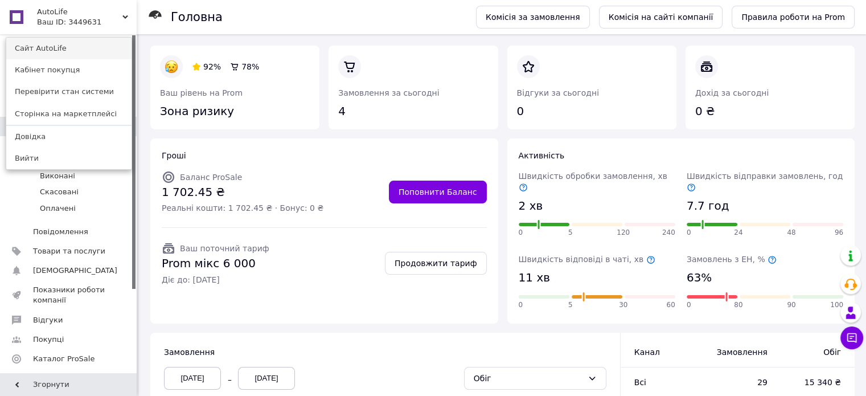
click at [39, 42] on link "Сайт AutoLife" at bounding box center [68, 49] width 125 height 22
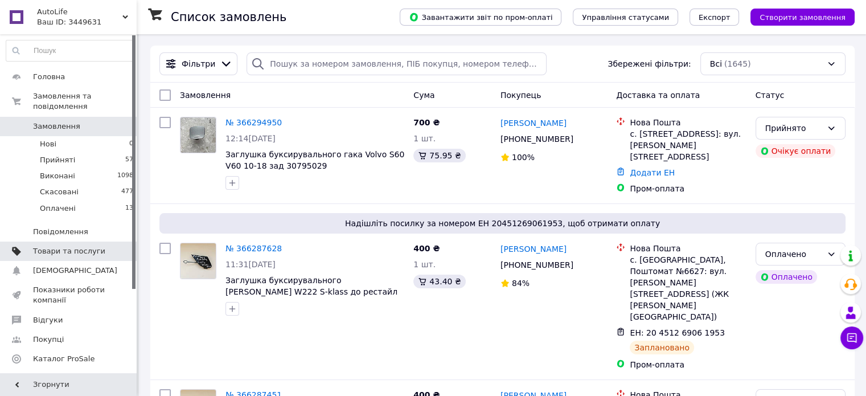
click at [77, 246] on span "Товари та послуги" at bounding box center [69, 251] width 72 height 10
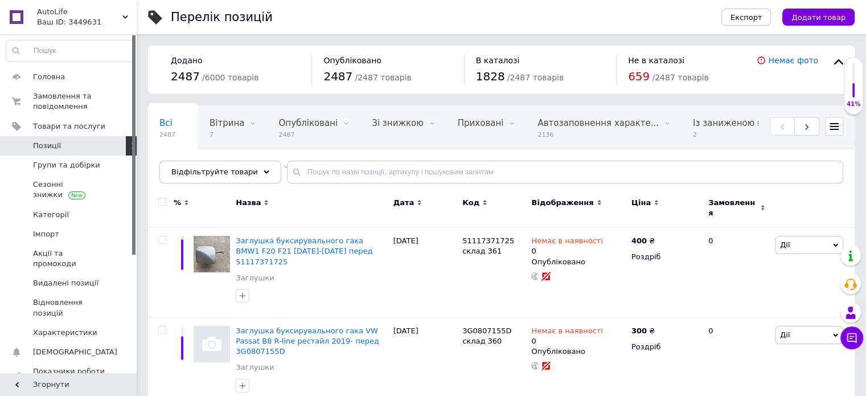
click at [41, 48] on input at bounding box center [70, 50] width 128 height 20
click at [58, 125] on span "Товари та послуги" at bounding box center [69, 126] width 72 height 10
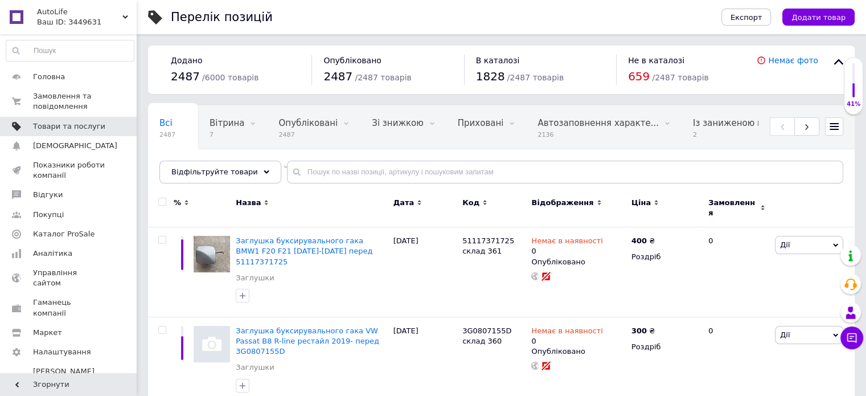
click at [58, 125] on span "Товари та послуги" at bounding box center [69, 126] width 72 height 10
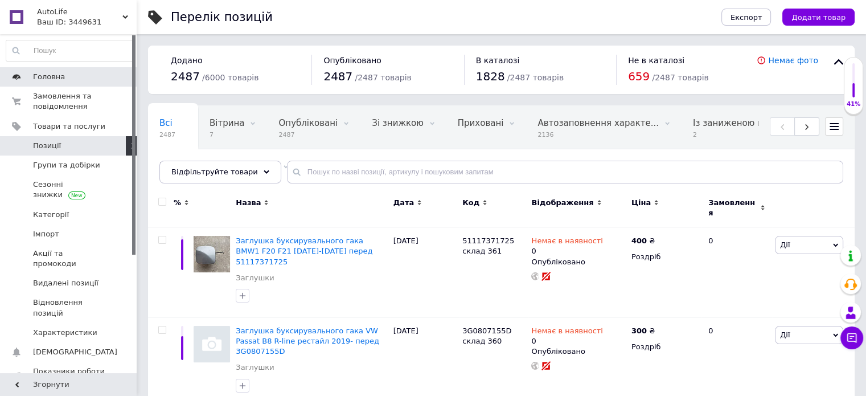
click at [71, 73] on span "Головна" at bounding box center [69, 77] width 72 height 10
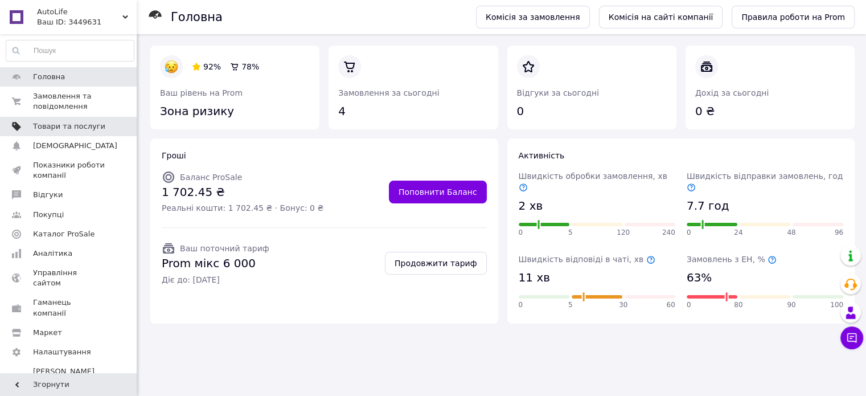
click at [60, 120] on link "Товари та послуги" at bounding box center [70, 126] width 140 height 19
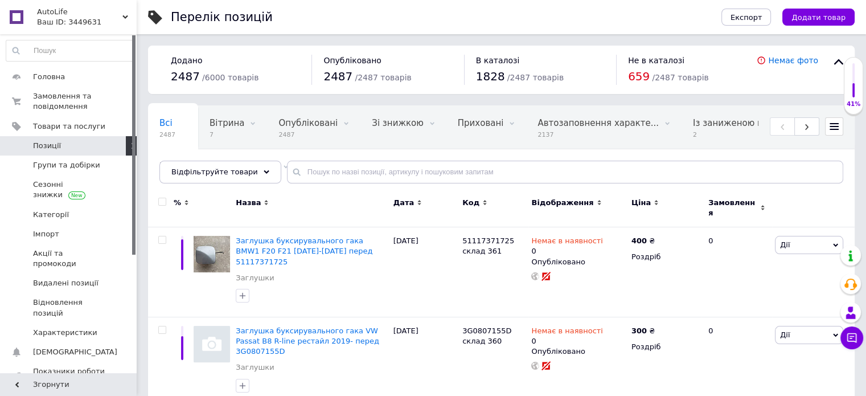
click at [56, 141] on span "Позиції" at bounding box center [47, 146] width 28 height 10
click at [824, 11] on button "Додати товар" at bounding box center [818, 17] width 72 height 17
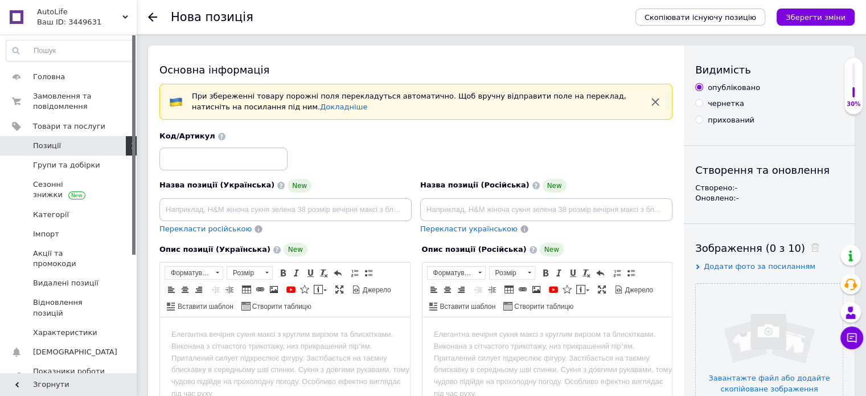
click at [191, 141] on div "Код/Артикул" at bounding box center [223, 150] width 128 height 39
click at [190, 148] on input at bounding box center [223, 158] width 128 height 23
paste input "5G0807241D"
type input "5G0807241D склад 363"
click at [184, 211] on input at bounding box center [285, 209] width 252 height 23
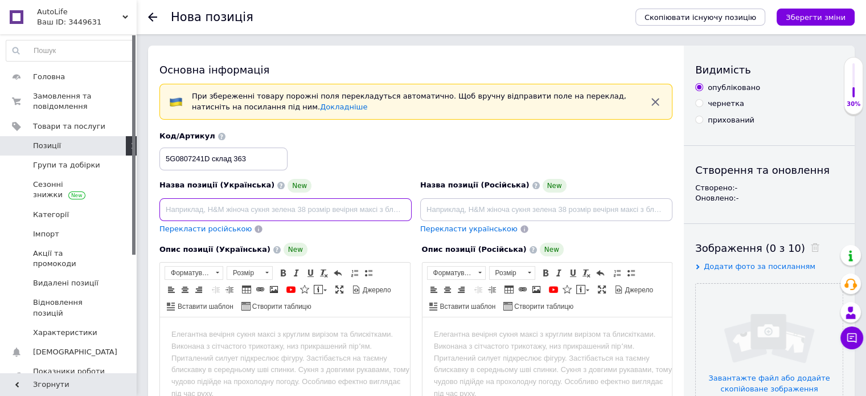
click at [203, 210] on input at bounding box center [285, 209] width 252 height 23
paste input "Заглушка буксирувального гака VW Golf VII 2017-2019 рестайл перед 5G0807241D"
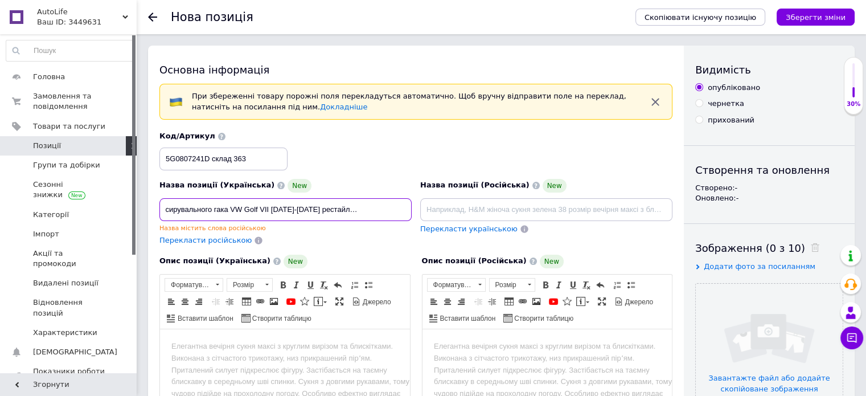
scroll to position [131, 0]
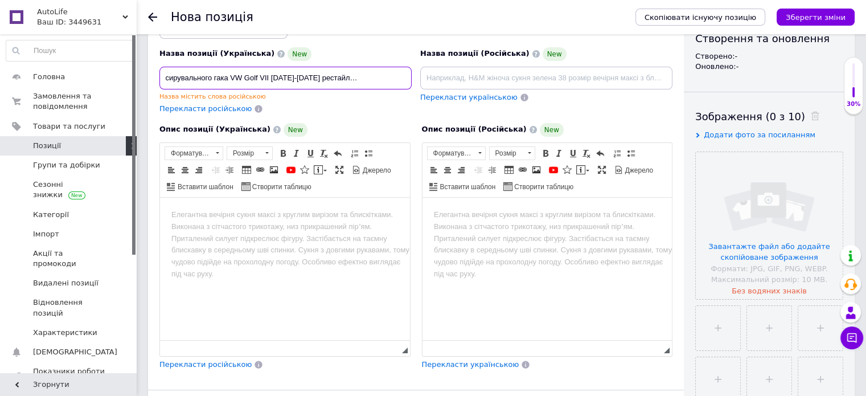
type input "Заглушка буксирувального гака VW Golf VII 2017-2019 рестайл перед 5G0807241D"
click at [205, 218] on body "Редактор, 623ECC5A-EEF7-4654-A8E4-2AEA19363B99" at bounding box center [284, 214] width 227 height 12
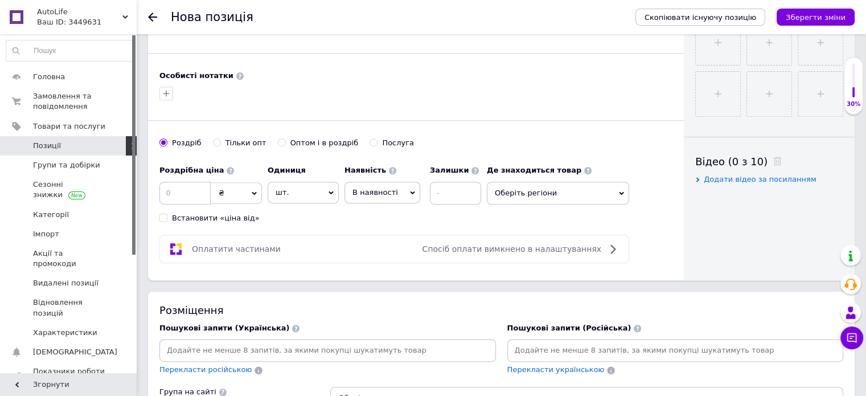
scroll to position [476, 0]
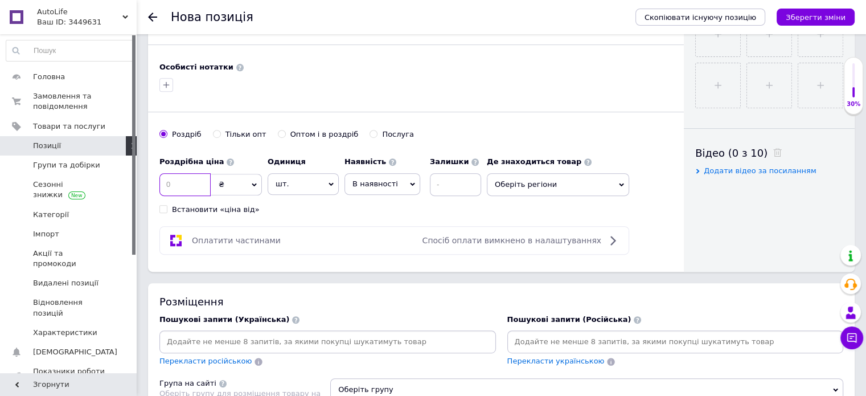
click at [170, 186] on input at bounding box center [184, 184] width 51 height 23
type input "350"
click at [623, 182] on icon at bounding box center [621, 184] width 5 height 5
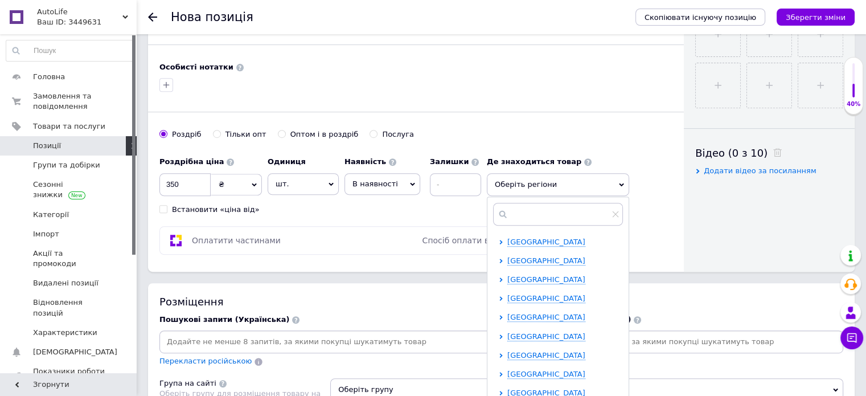
click at [540, 199] on div at bounding box center [557, 214] width 141 height 34
click at [539, 203] on input "text" at bounding box center [558, 214] width 130 height 23
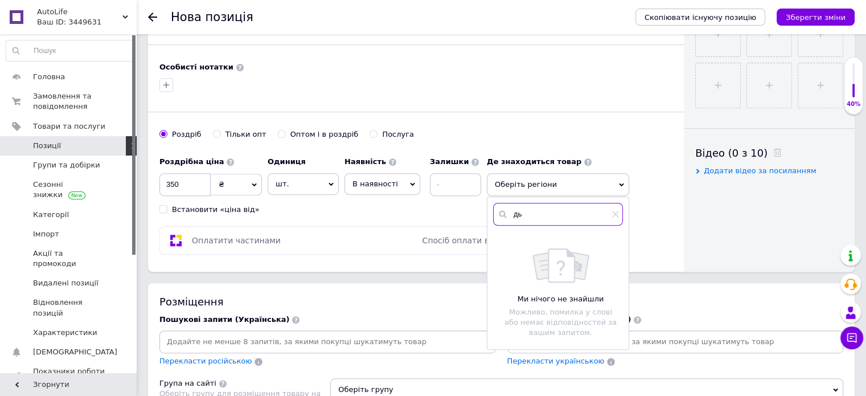
type input "д"
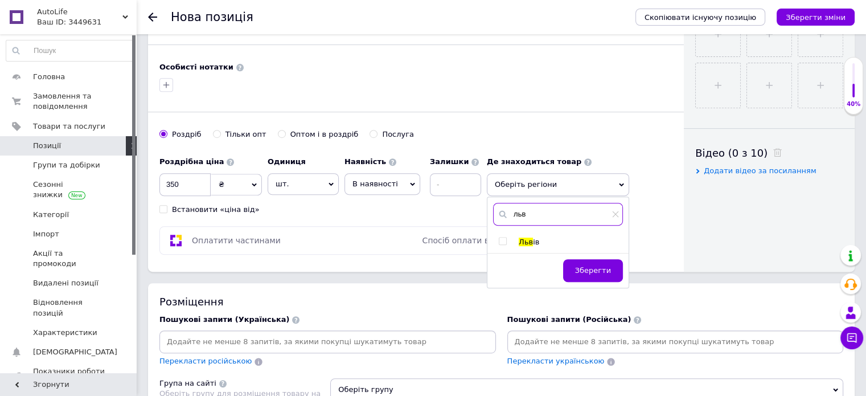
type input "льв"
click at [498, 237] on div "Льв ів" at bounding box center [557, 242] width 141 height 10
click at [500, 238] on input "checkbox" at bounding box center [502, 240] width 7 height 7
checkbox input "true"
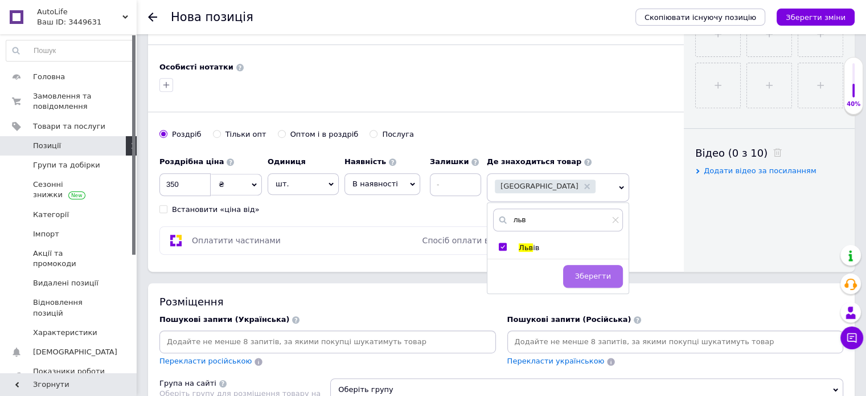
click at [613, 277] on button "Зберегти" at bounding box center [593, 276] width 60 height 23
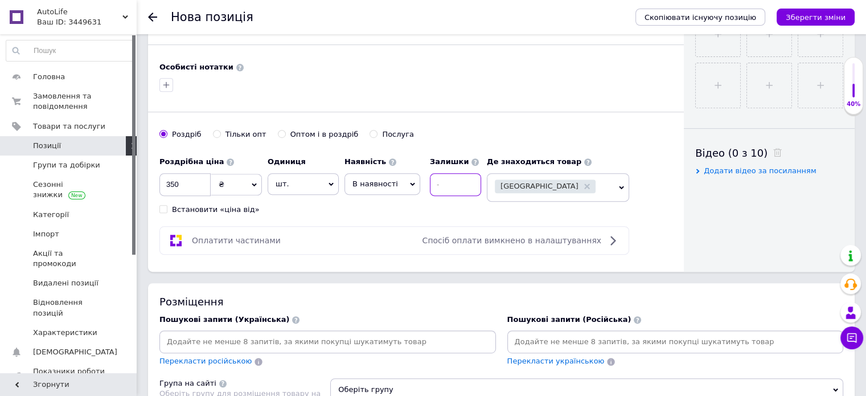
click at [444, 182] on input at bounding box center [455, 184] width 51 height 23
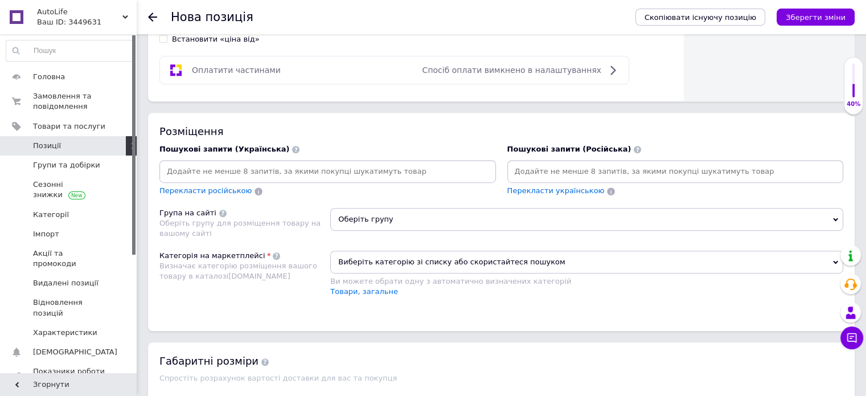
scroll to position [667, 0]
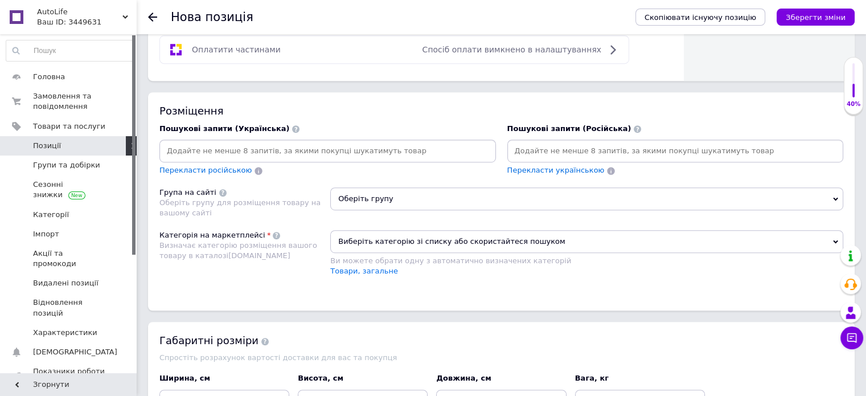
click at [454, 142] on input at bounding box center [328, 150] width 332 height 17
drag, startPoint x: 873, startPoint y: 238, endPoint x: 517, endPoint y: 213, distance: 357.2
click at [517, 213] on div "Оберіть групу" at bounding box center [586, 202] width 513 height 31
click at [835, 196] on icon at bounding box center [835, 198] width 5 height 5
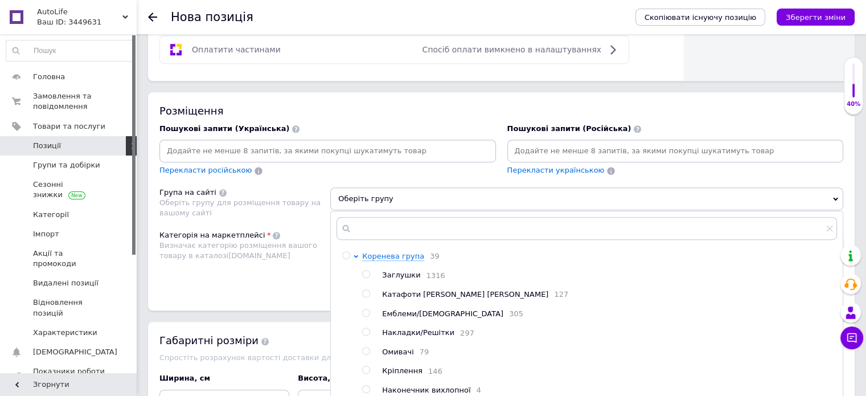
click at [421, 272] on span "1316" at bounding box center [433, 275] width 24 height 9
click at [364, 270] on input "radio" at bounding box center [365, 273] width 7 height 7
radio input "true"
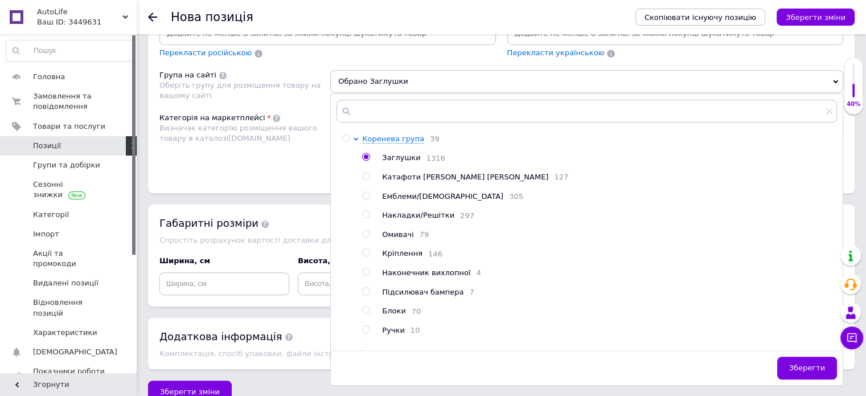
scroll to position [788, 0]
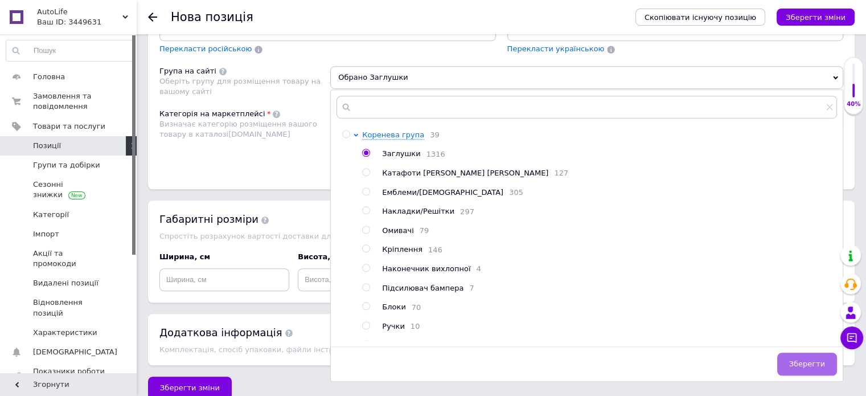
click at [823, 361] on span "Зберегти" at bounding box center [807, 363] width 36 height 9
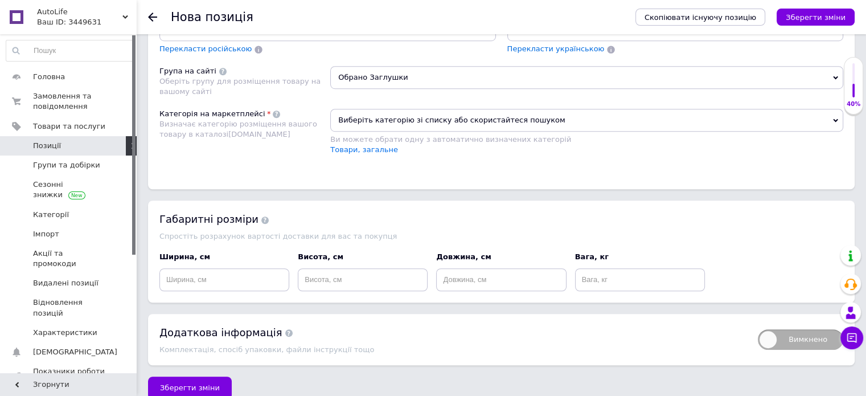
click at [567, 124] on span "Виберіть категорію зі списку або скористайтеся пошуком" at bounding box center [586, 120] width 513 height 23
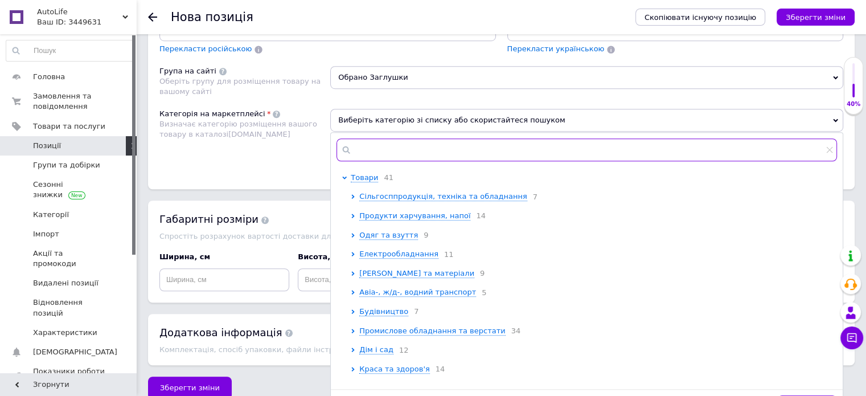
click at [494, 150] on input "text" at bounding box center [586, 149] width 500 height 23
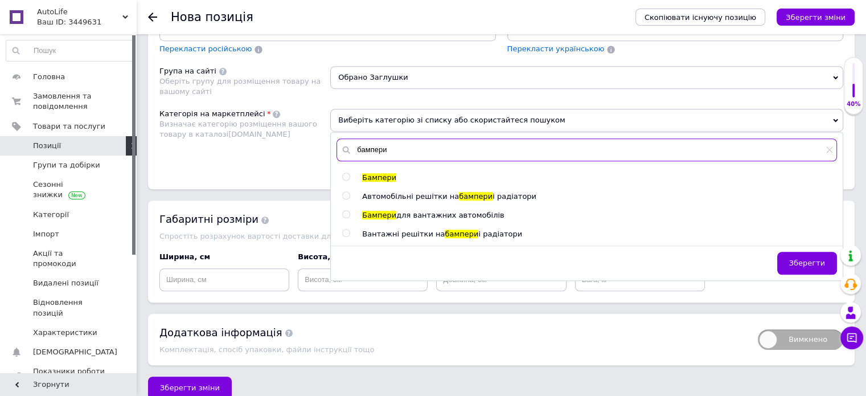
type input "бампери"
click at [342, 173] on input "radio" at bounding box center [345, 176] width 7 height 7
radio input "true"
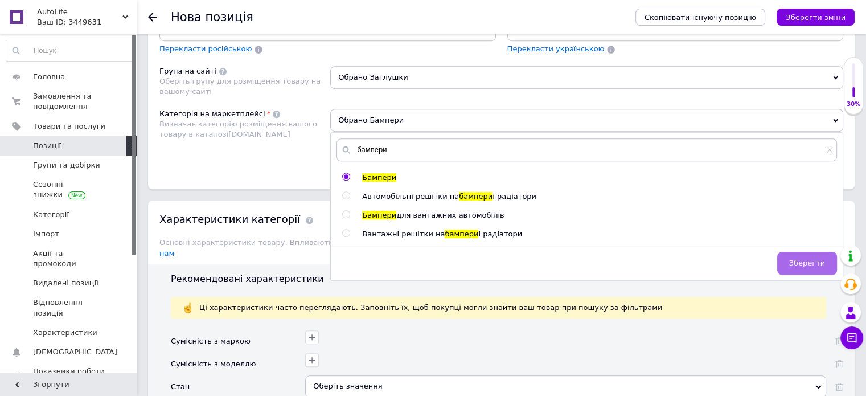
click at [815, 261] on span "Зберегти" at bounding box center [807, 262] width 36 height 9
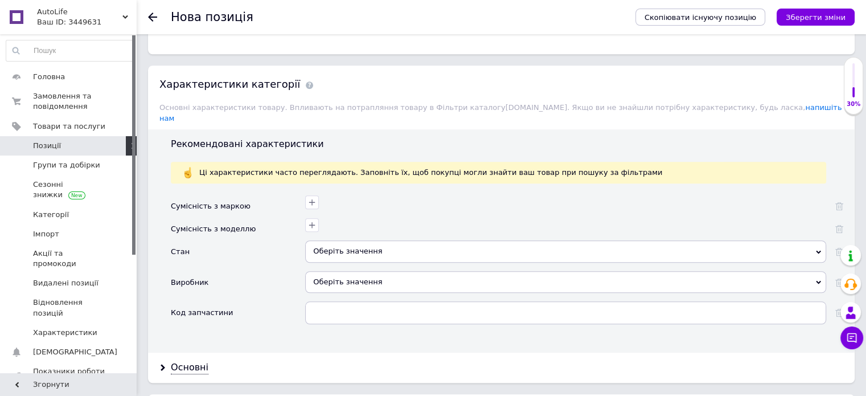
scroll to position [929, 0]
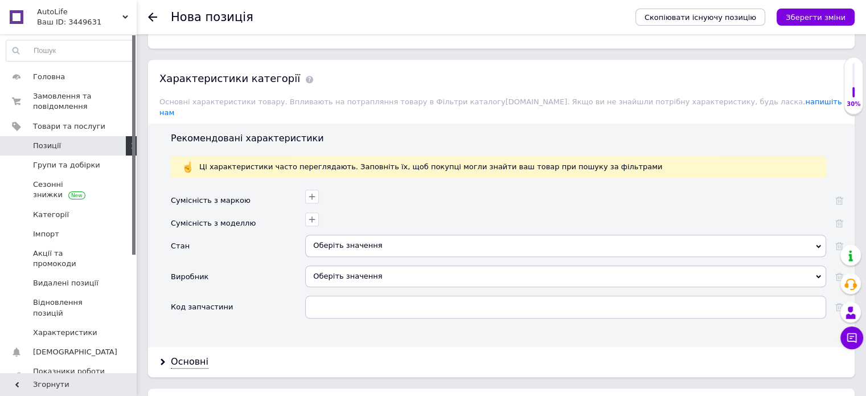
click at [404, 235] on div "Оберіть значення" at bounding box center [565, 246] width 521 height 22
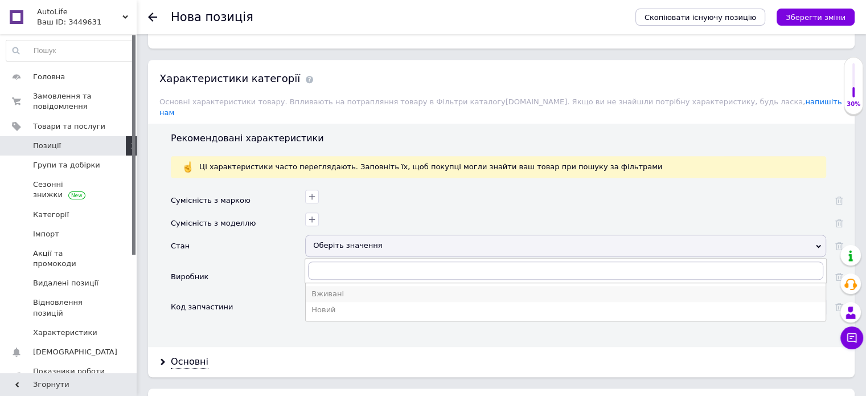
click at [358, 289] on div "Вживані" at bounding box center [565, 294] width 508 height 10
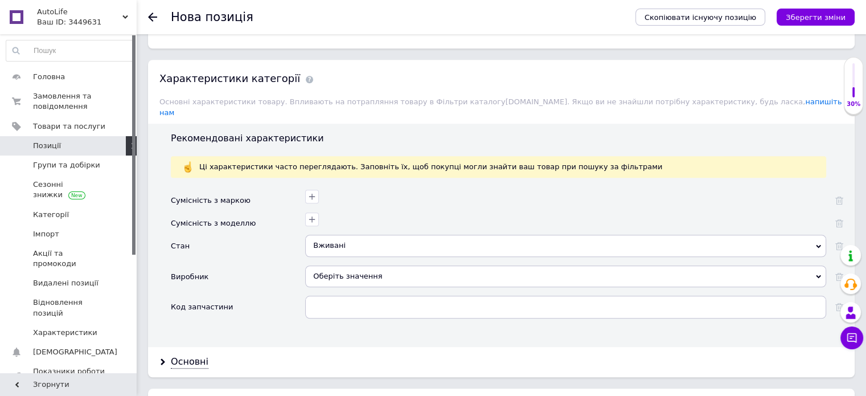
click at [405, 265] on div "Оберіть значення" at bounding box center [565, 276] width 521 height 22
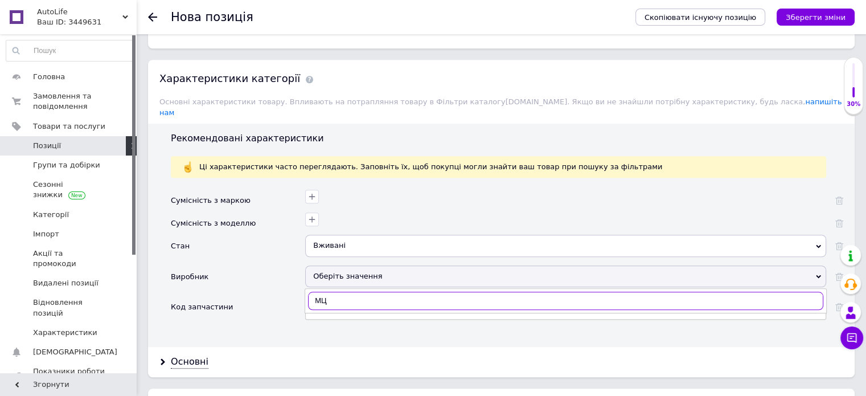
type input "М"
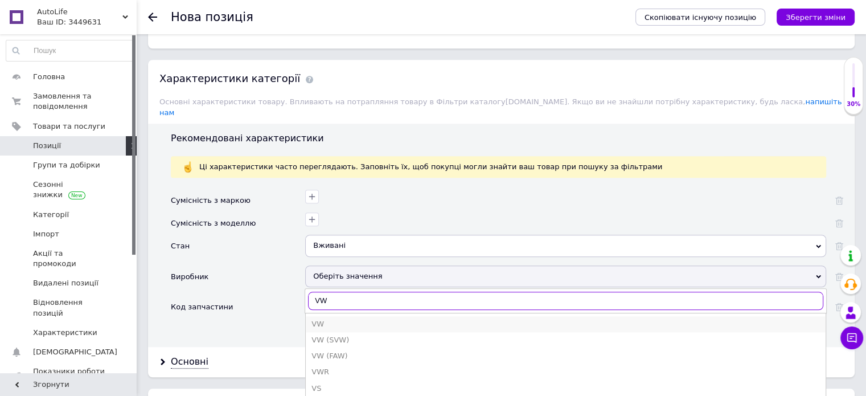
type input "VW"
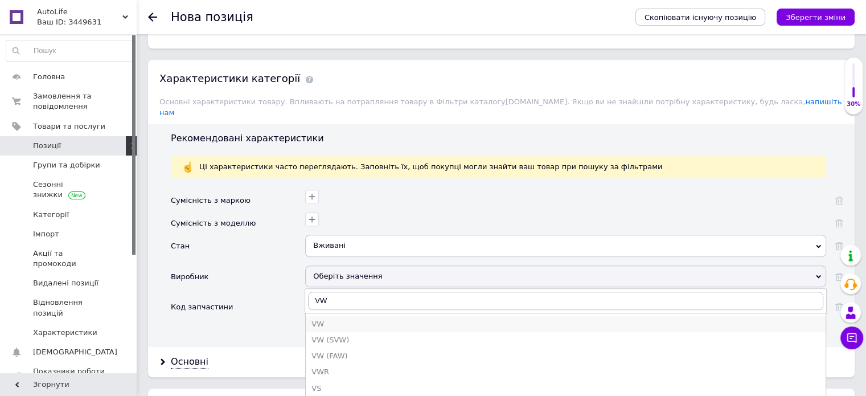
click at [364, 319] on div "VW" at bounding box center [565, 324] width 508 height 10
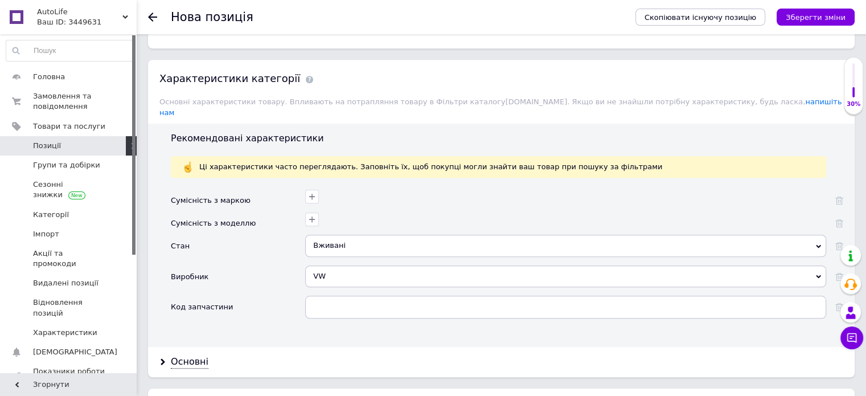
click at [496, 279] on div "VW Меркурій Центр Карта МЦОЗ Московський центр безперервної математичної освіти…" at bounding box center [565, 280] width 521 height 30
click at [475, 305] on div at bounding box center [565, 310] width 521 height 31
click at [472, 303] on input "text" at bounding box center [565, 306] width 521 height 23
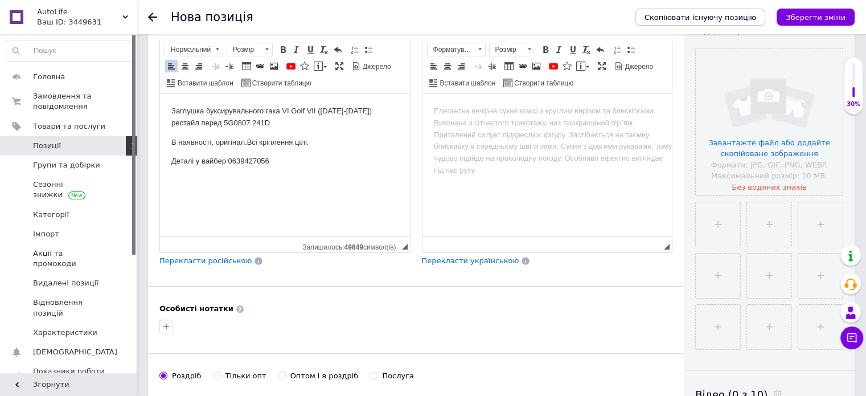
scroll to position [0, 0]
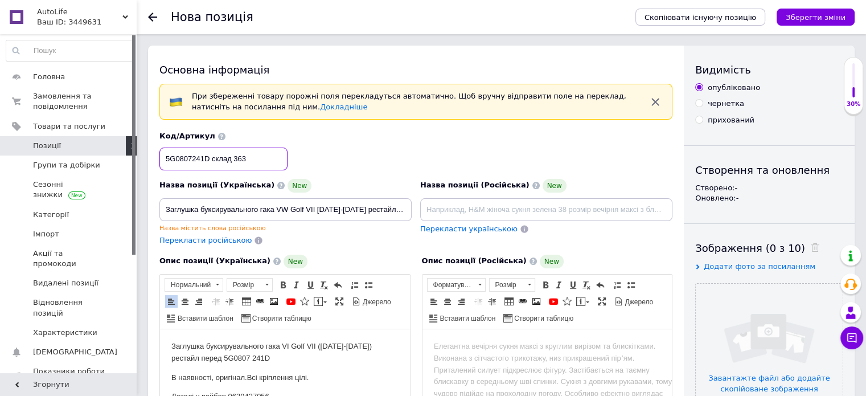
drag, startPoint x: 161, startPoint y: 154, endPoint x: 213, endPoint y: 161, distance: 52.2
click at [213, 161] on input "5G0807241D склад 363" at bounding box center [223, 158] width 128 height 23
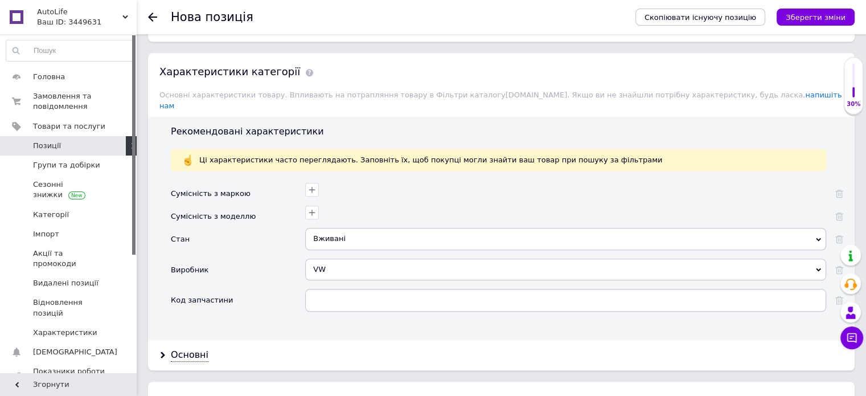
scroll to position [940, 0]
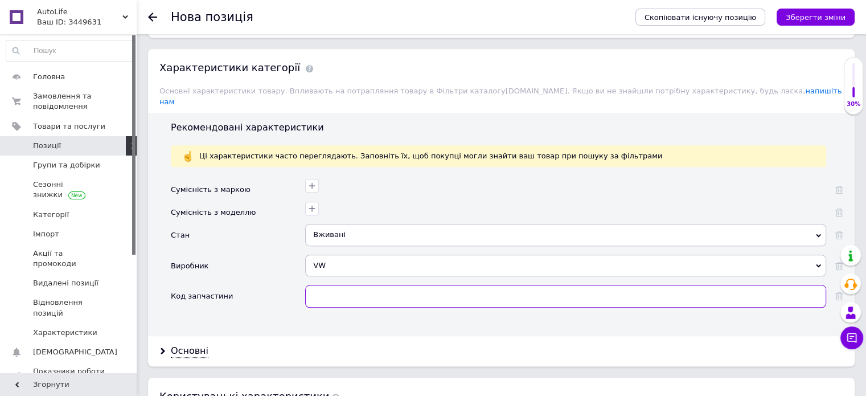
click at [345, 285] on input "text" at bounding box center [565, 296] width 521 height 23
paste input "5G0807241D"
type input "5G0807241D"
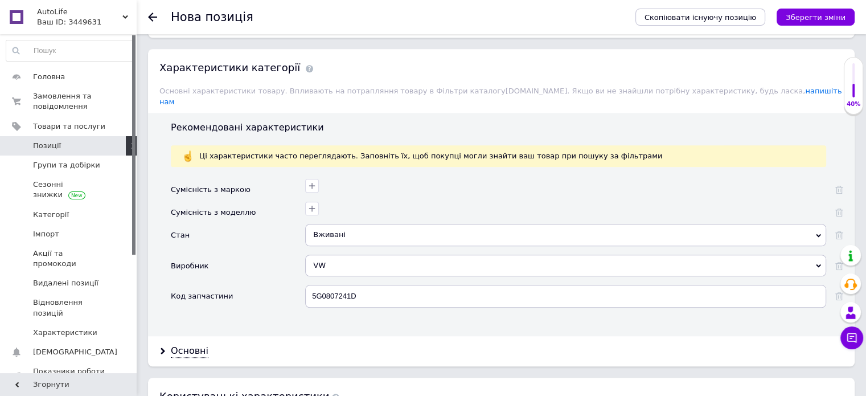
drag, startPoint x: 870, startPoint y: 242, endPoint x: 689, endPoint y: 355, distance: 212.8
drag, startPoint x: 868, startPoint y: 264, endPoint x: 784, endPoint y: 309, distance: 94.8
click at [784, 309] on div "Сумісність з маркою Сумісність з моделлю Стан Вживані Вживані Новий Виробник VW…" at bounding box center [507, 252] width 672 height 149
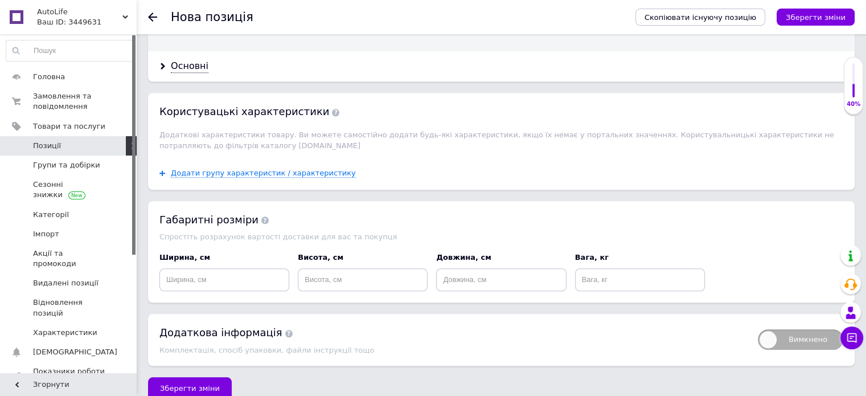
scroll to position [1227, 0]
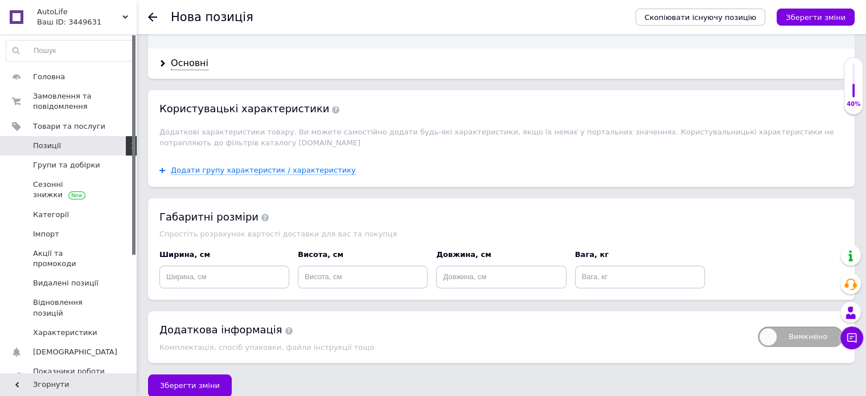
drag, startPoint x: 868, startPoint y: 305, endPoint x: 724, endPoint y: 319, distance: 145.2
click at [724, 322] on div "Додаткова інформація" at bounding box center [452, 329] width 587 height 14
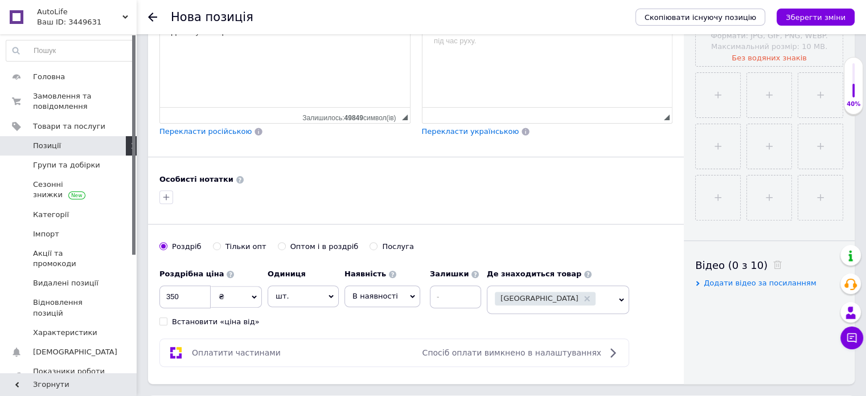
scroll to position [346, 0]
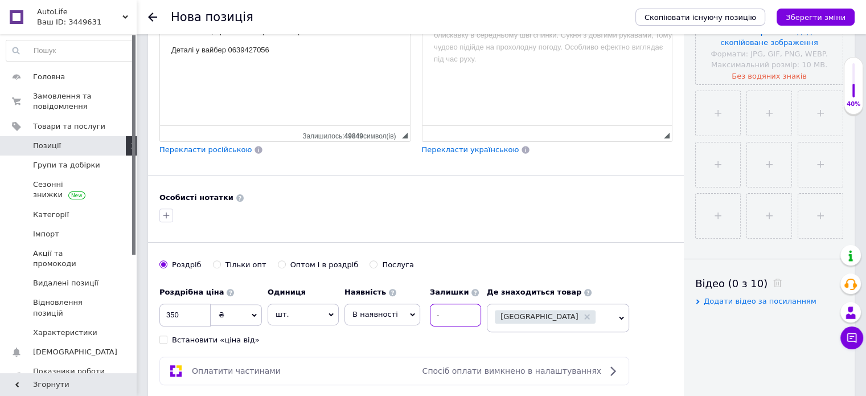
click at [430, 311] on input at bounding box center [455, 314] width 51 height 23
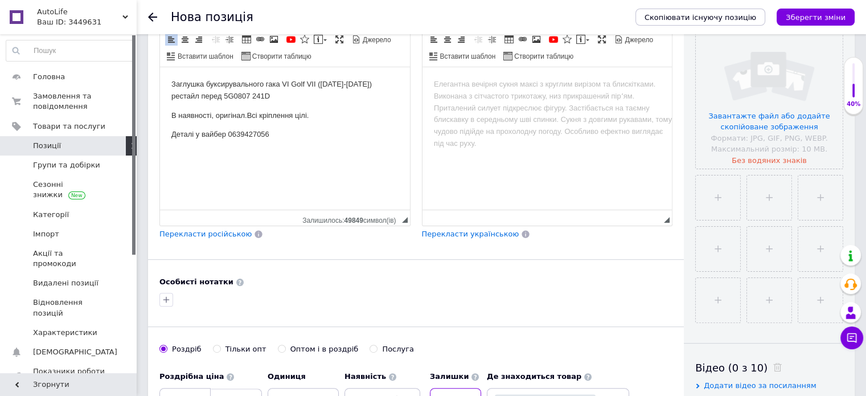
scroll to position [230, 0]
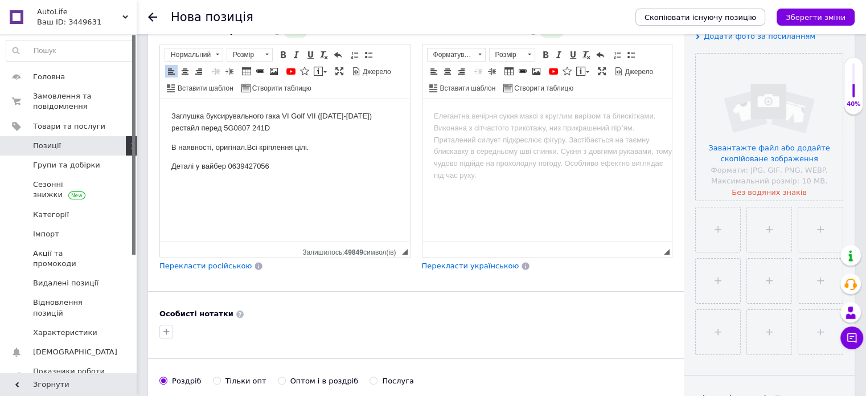
type input "0"
click at [782, 190] on input "file" at bounding box center [769, 127] width 147 height 147
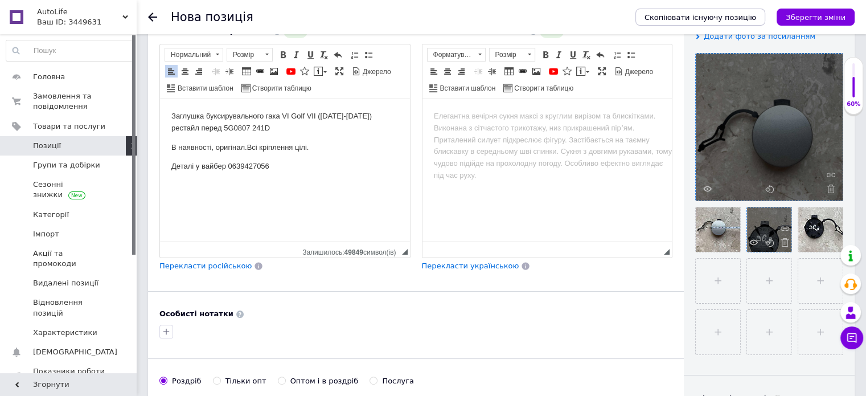
click at [761, 218] on div at bounding box center [769, 229] width 44 height 44
click at [749, 244] on icon at bounding box center [753, 242] width 9 height 9
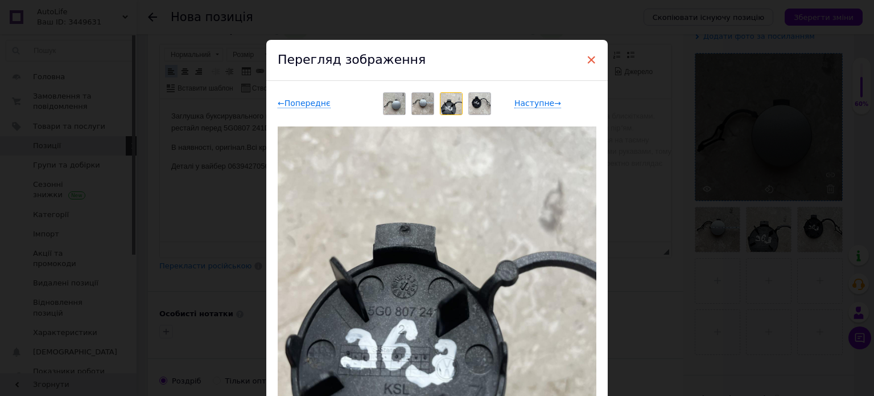
click at [587, 62] on span "×" at bounding box center [591, 59] width 10 height 19
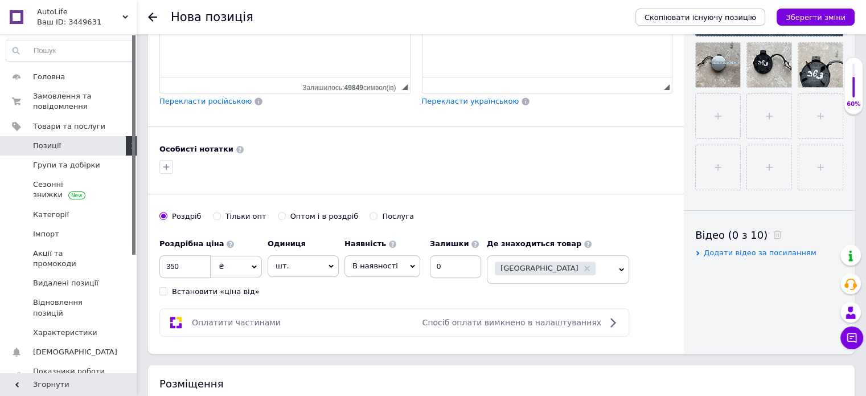
scroll to position [396, 0]
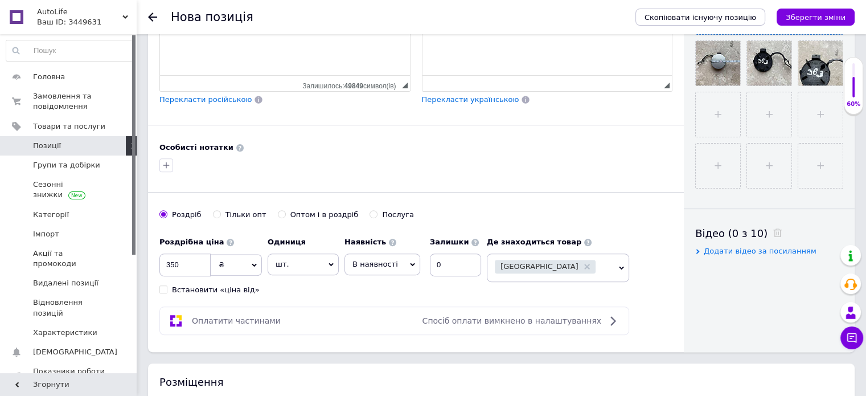
click at [410, 262] on icon at bounding box center [412, 263] width 5 height 3
click at [385, 287] on li "Немає в наявності" at bounding box center [382, 292] width 75 height 26
drag, startPoint x: 872, startPoint y: 179, endPoint x: 675, endPoint y: 266, distance: 215.4
click at [675, 266] on div "Основна інформація При збереженні товару порожні поля перекладуться автоматично…" at bounding box center [416, 0] width 536 height 702
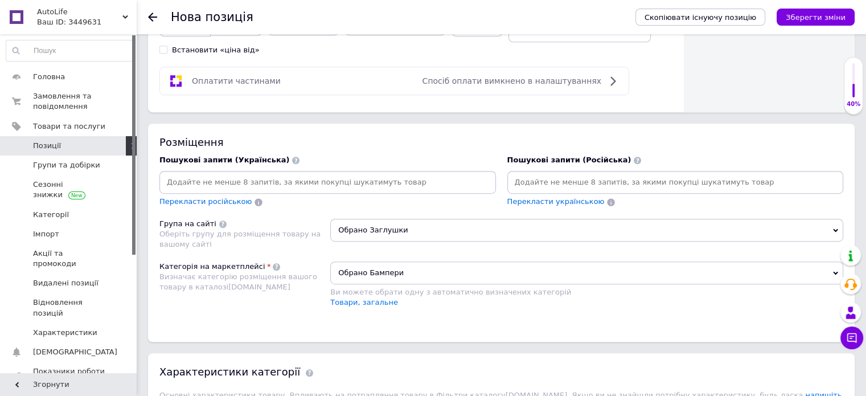
scroll to position [626, 0]
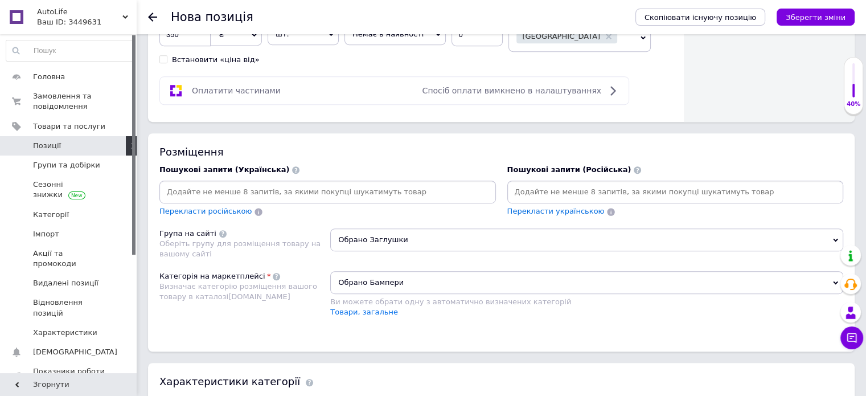
click at [367, 195] on input at bounding box center [328, 191] width 332 height 17
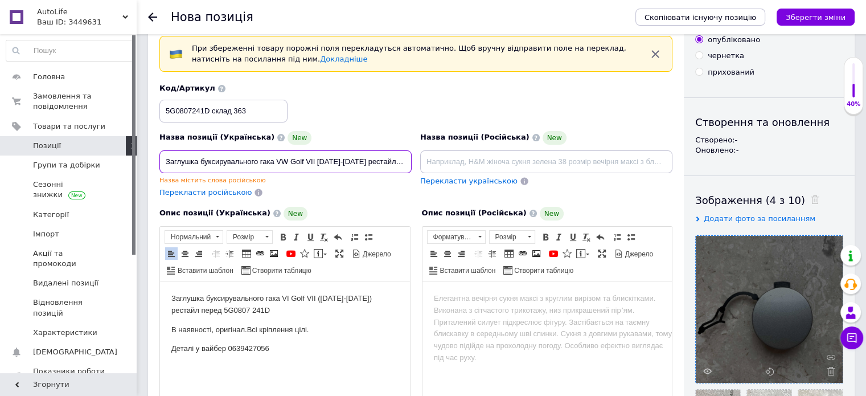
scroll to position [0, 46]
drag, startPoint x: 162, startPoint y: 160, endPoint x: 470, endPoint y: 161, distance: 308.5
click at [470, 161] on div "Назва позиції (Українська) New Заглушка буксирувального гака VW Golf VII 2017-2…" at bounding box center [415, 140] width 521 height 123
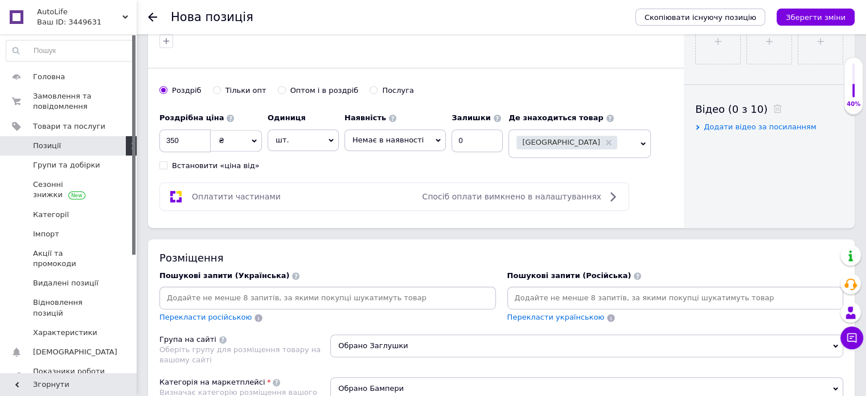
scroll to position [535, 0]
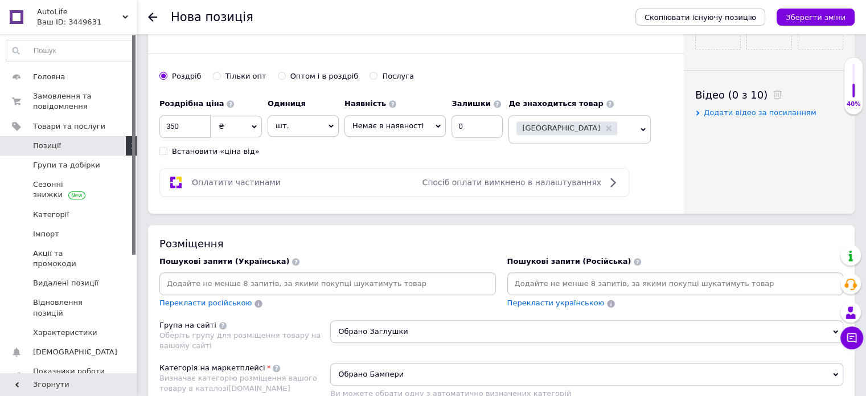
click at [287, 279] on input at bounding box center [328, 283] width 332 height 17
paste input "Заглушка буксирувального гака VW Golf VII 2017-2019 рестайл перед 5G0807241D"
type input "Заглушка буксирувального гака VW Golf VII 2017-2019 рестайл перед 5G0807241D"
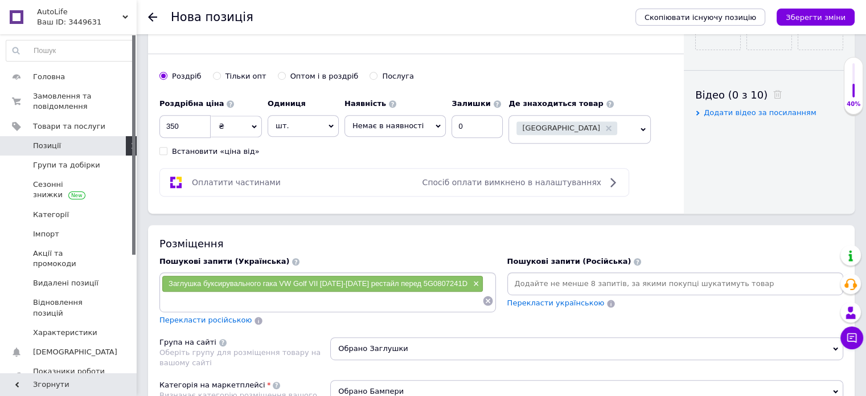
paste input "Заглушка буксирувального гака VW Golf VII 2017-2019 рестайл перед 5G0807241D"
click at [398, 300] on input "Заглушка буксирувального гака VW Golf VII 2017-2019 рестайл перед 5G0807241D" at bounding box center [322, 300] width 320 height 17
click at [402, 299] on input "Заглушка буксирувального гака VW Golf VII 2017-2019 рестайл перед 5G0807241D" at bounding box center [322, 300] width 320 height 17
type input "5G0807241D"
paste input "Заглушка буксирувального гака VW Golf VII 2017-2019 рестайл перед 5G0807241D"
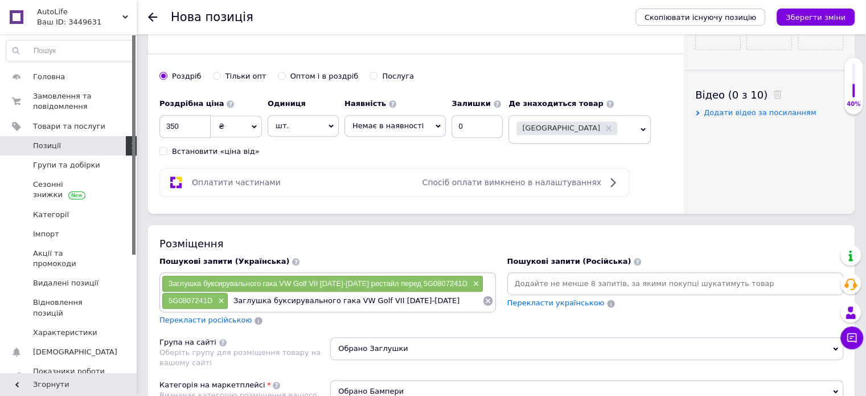
type input "Заглушка буксирувального гака VW Golf VII 2017-2019"
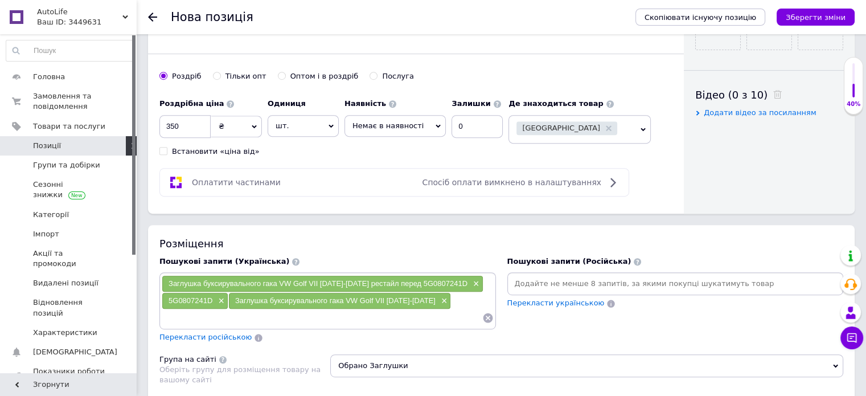
paste input "Заглушка буксирувального гака VW Golf VII 2017-2019 рестайл перед 5G0807241D"
type input "Заглушка буксирувального гака VW Golf VII"
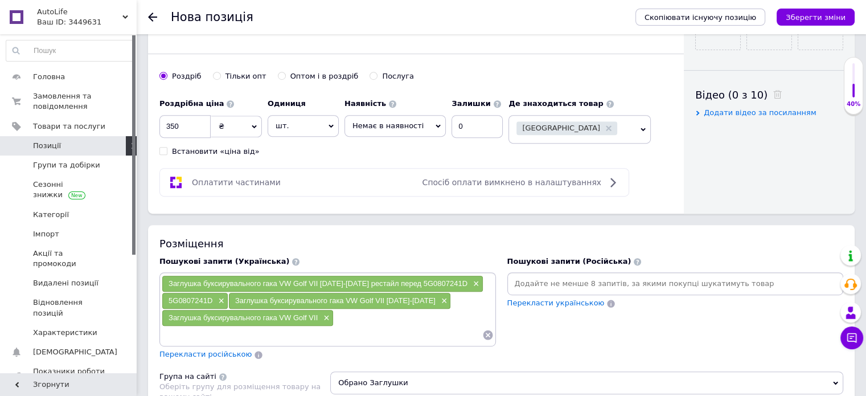
paste input "Заглушка буксирувального гака VW Golf VII 2017-2019 рестайл перед 5G0807241D"
click at [273, 331] on input "Заглушка буксирувального гака VW Golf VII 2017-2019 рестайл перед 5G0807241D" at bounding box center [322, 334] width 320 height 17
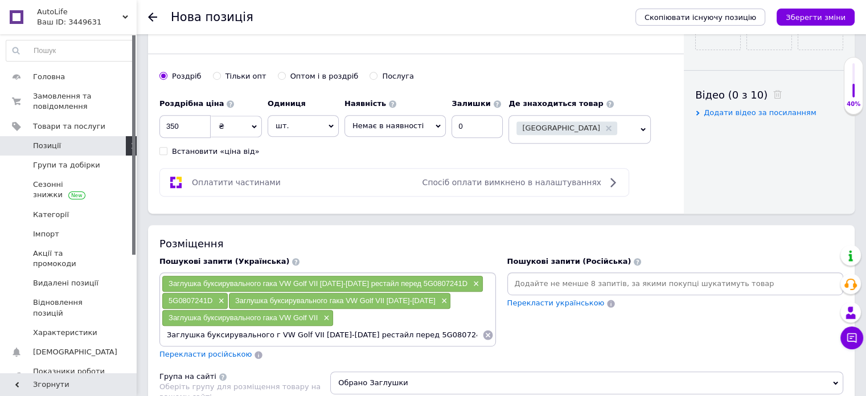
click at [444, 332] on input "Заглушка буксирувального г VW Golf VII 2017-2019 рестайл перед 5G0807241D" at bounding box center [322, 334] width 320 height 17
type input "Заглушка буксирувального г VW Golf VII 2017-2019"
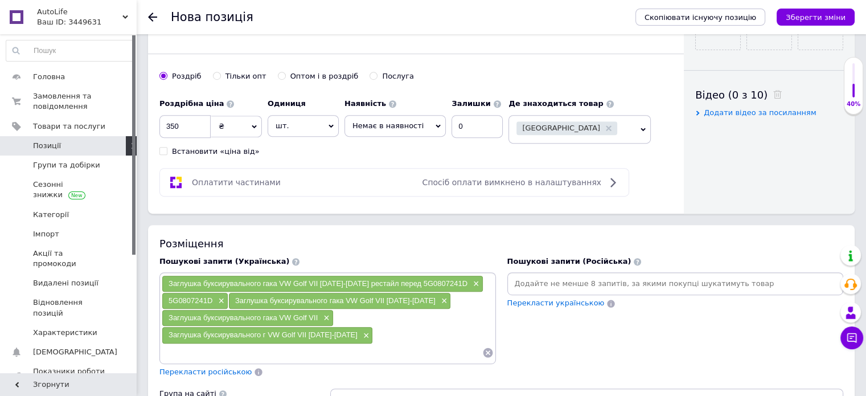
paste input "Заглушка буксирувального гака VW Golf VII 2017-2019 рестайл перед 5G0807241D"
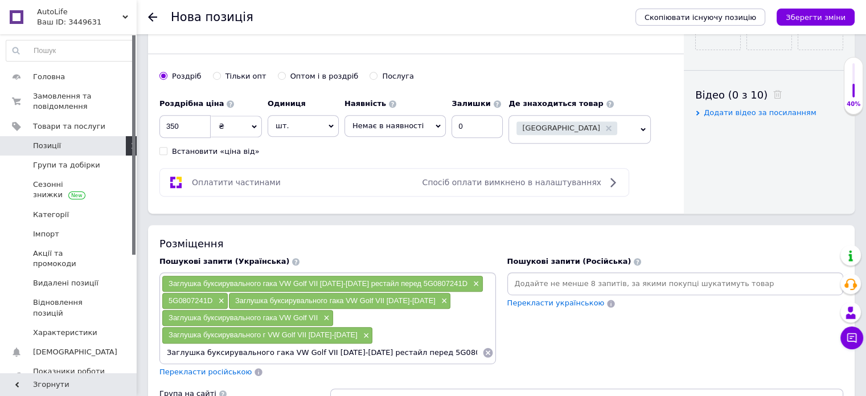
click at [289, 348] on input "Заглушка буксирувального гака VW Golf VII 2017-2019 рестайл перед 5G0807241D" at bounding box center [322, 352] width 320 height 17
click at [276, 350] on input "Заглушка буксирувального гака VW Golf VII 2017-2019 рестайл перед 5G0807241D" at bounding box center [322, 352] width 320 height 17
type input "VW Golf VII 2017-2019 рестайл перед 5G0807241D"
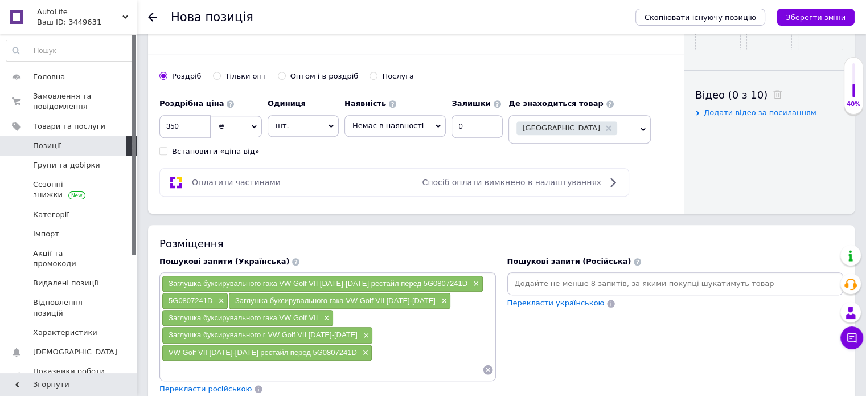
paste input "Заглушка буксирувального гака VW Golf VII 2017-2019 рестайл перед 5G0807241D"
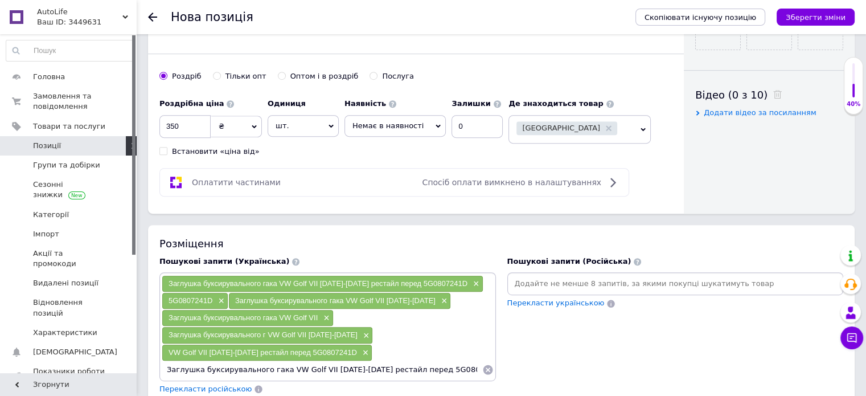
click at [276, 364] on input "Заглушка буксирувального гака VW Golf VII 2017-2019 рестайл перед 5G0807241D" at bounding box center [322, 369] width 320 height 17
click at [448, 365] on input "Заглушка буксирувального гака VW Golf VII 2017-2019 рестайл перед 5G0807241D" at bounding box center [322, 369] width 320 height 17
click at [277, 363] on input "Заглушка буксирувального гака VW Golf VII 2017-2019 рестайл перед 5G0807241D" at bounding box center [322, 369] width 320 height 17
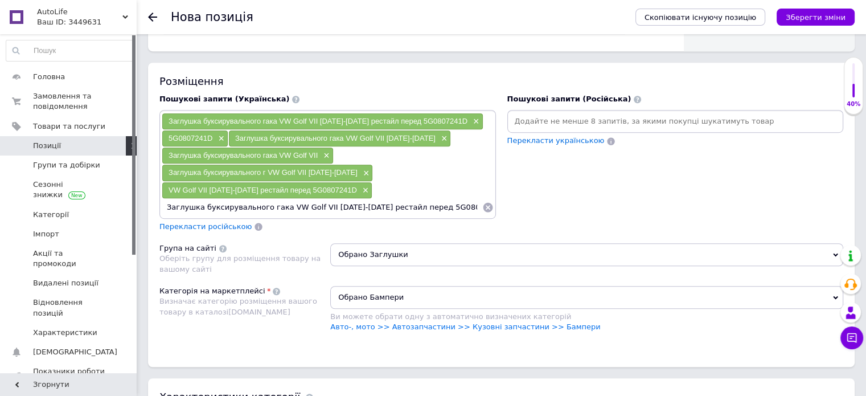
scroll to position [711, 0]
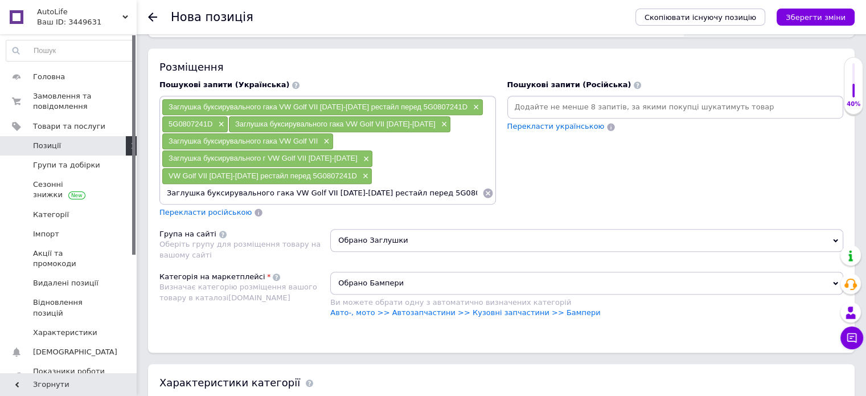
click at [400, 189] on input "Заглушка буксирувального гака VW Golf VII 2017-2019 рестайл перед 5G0807241D" at bounding box center [322, 192] width 320 height 17
click at [274, 189] on input "Заглушка буксирувального гака VW Golf VII 2017-2019 рестайл перед 5G0807241D" at bounding box center [322, 192] width 320 height 17
click at [295, 191] on input "Заглушка буксирувального гака VW Golf VII 2017-2019 рестайл перед 5G0807241D" at bounding box center [322, 192] width 320 height 17
click at [274, 188] on input "Заглушка буксирувального гака VW Golf VII 2017-2019 рестайл перед 5G0807241D" at bounding box center [322, 192] width 320 height 17
click at [339, 184] on input "VW Golf VII 2017-2019 рестайл перед 5G0807241D" at bounding box center [322, 192] width 320 height 17
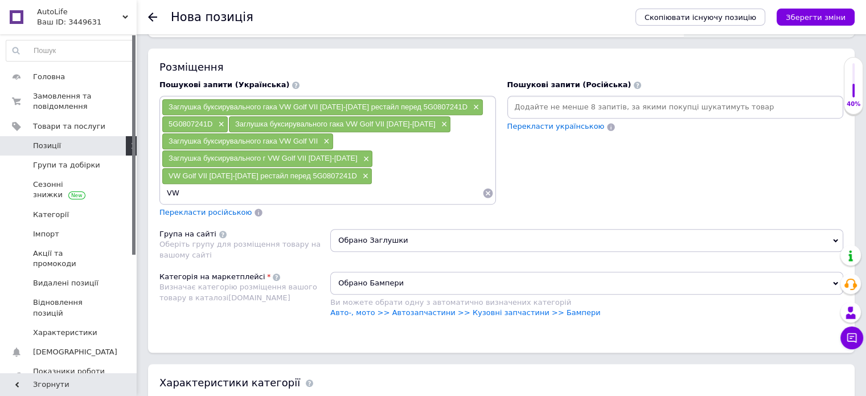
type input "V"
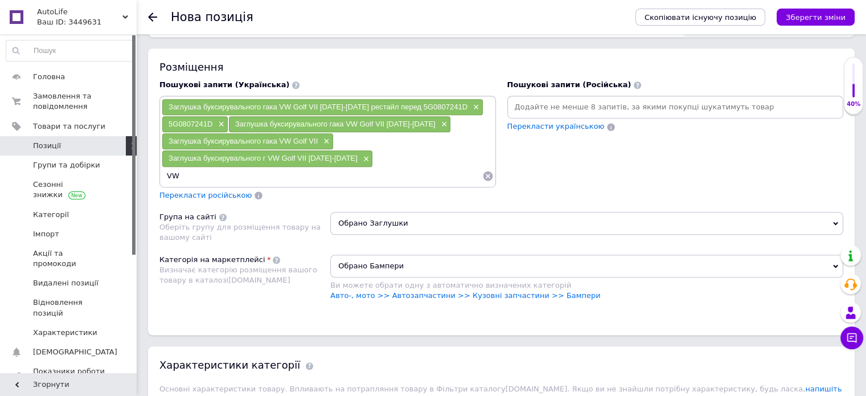
type input "V"
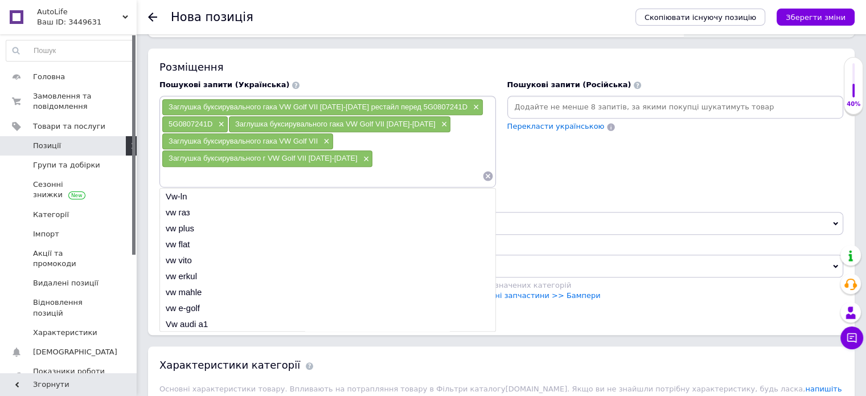
type input "C"
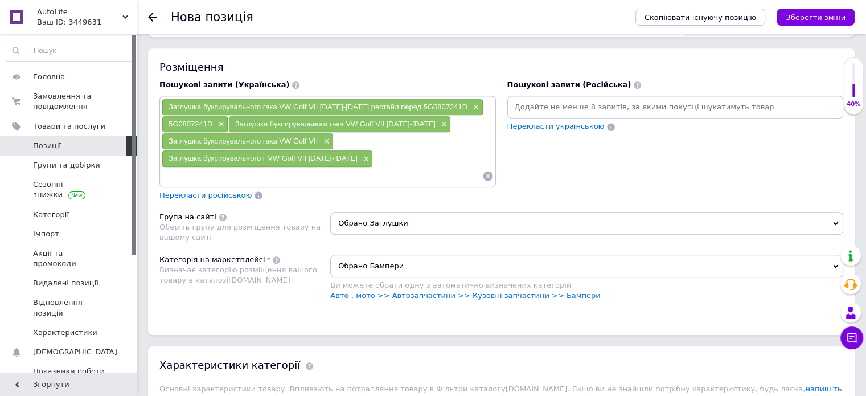
paste input "Заглушка буксирувального гака VW Golf VII 2017-2019 рестайл перед 5G0807241D"
click at [275, 174] on input "Заглушка буксирувального гака VW Golf VII 2017-2019 рестайл перед 5G0807241D" at bounding box center [322, 175] width 320 height 17
type input "VW Golf VII 2017-2019 рестайл перед 5G0807241D"
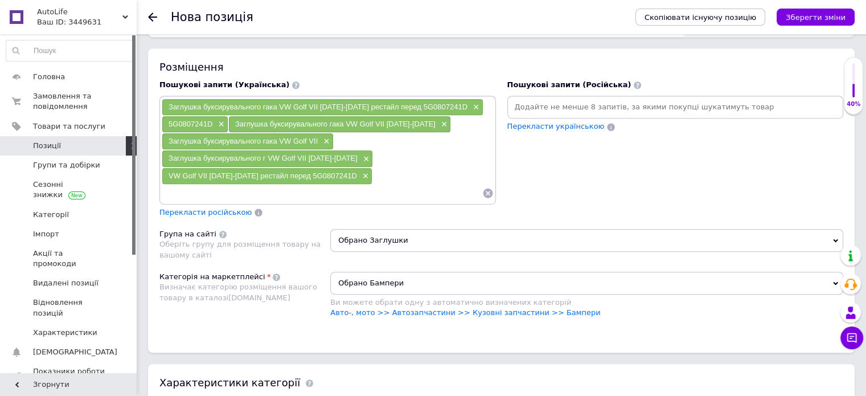
paste input "Заглушка буксирувального гака VW Golf VII 2017-2019 рестайл перед 5G0807241D"
click at [276, 190] on input "Заглушка буксирувального гака VW Golf VII 2017-2019 рестайл перед 5G0807241D" at bounding box center [322, 192] width 320 height 17
type input "Заглушка VW Golf VII 2017-2019 рестайл перед 5G0807241D"
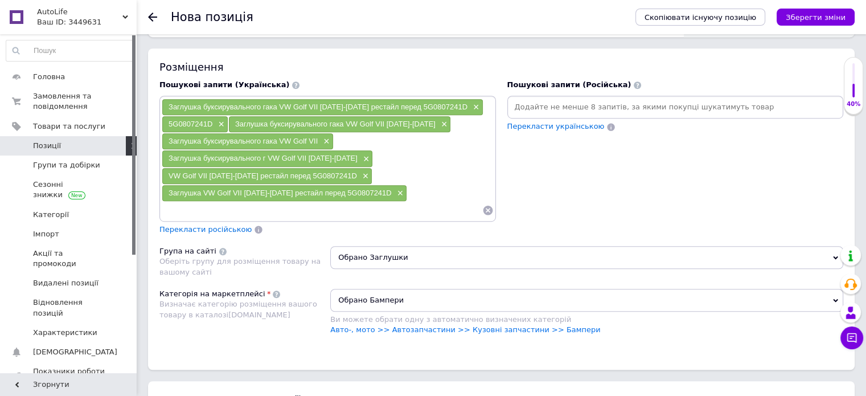
paste input "Заглушка буксирувального гака VW Golf VII 2017-2019 рестайл перед 5G0807241D"
click at [198, 205] on input "Заглушка буксирувального гака VW Golf VII 2017-2019 рестайл перед 5G0807241D" at bounding box center [322, 210] width 320 height 17
type input "буксирувального гака VW Golf VII 2017-2019 рестайл перед 5G0807241D"
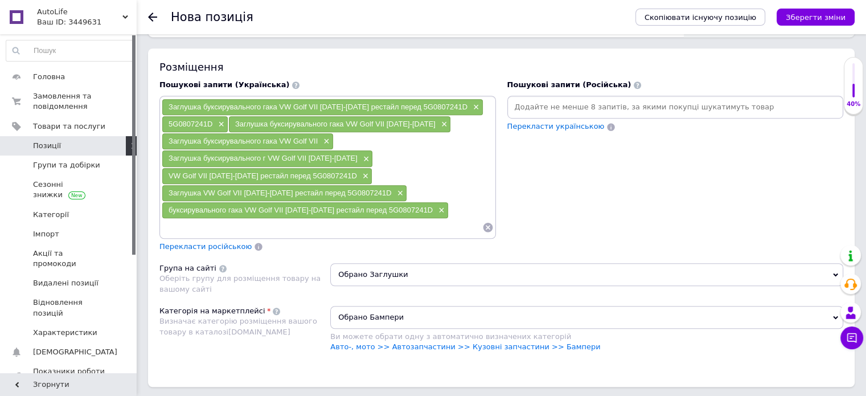
paste input "Заглушка буксирувального гака VW Golf VII 2017-2019 рестайл перед 5G0807241D"
type input "З"
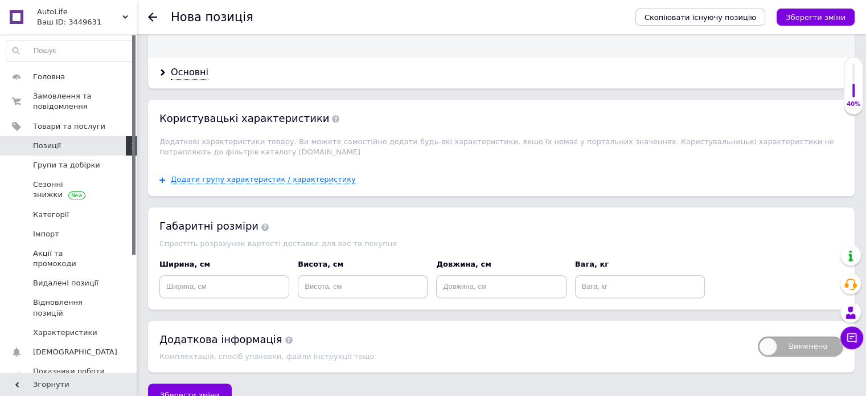
scroll to position [1345, 0]
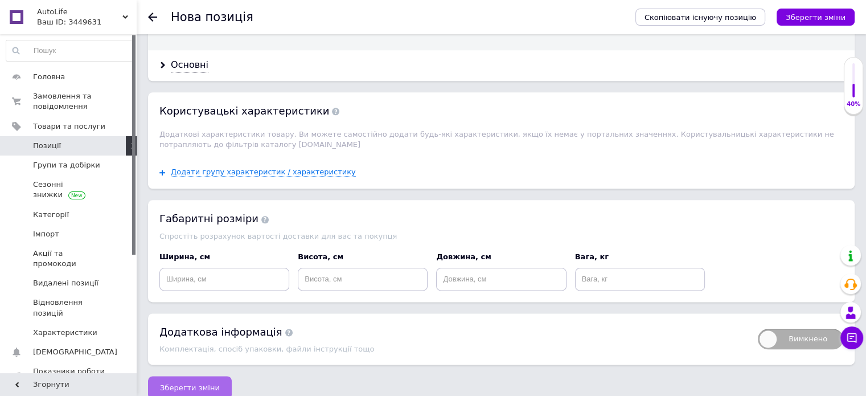
click at [162, 383] on span "Зберегти зміни" at bounding box center [190, 387] width 60 height 9
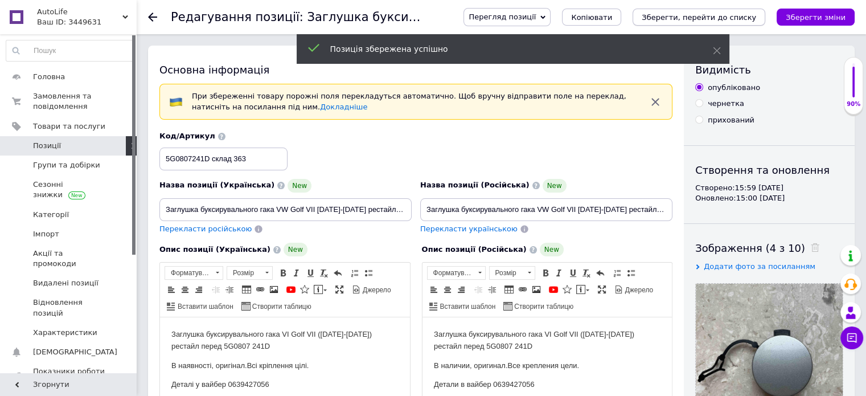
click at [731, 14] on icon "Зберегти, перейти до списку" at bounding box center [699, 17] width 114 height 9
